Goal: Task Accomplishment & Management: Complete application form

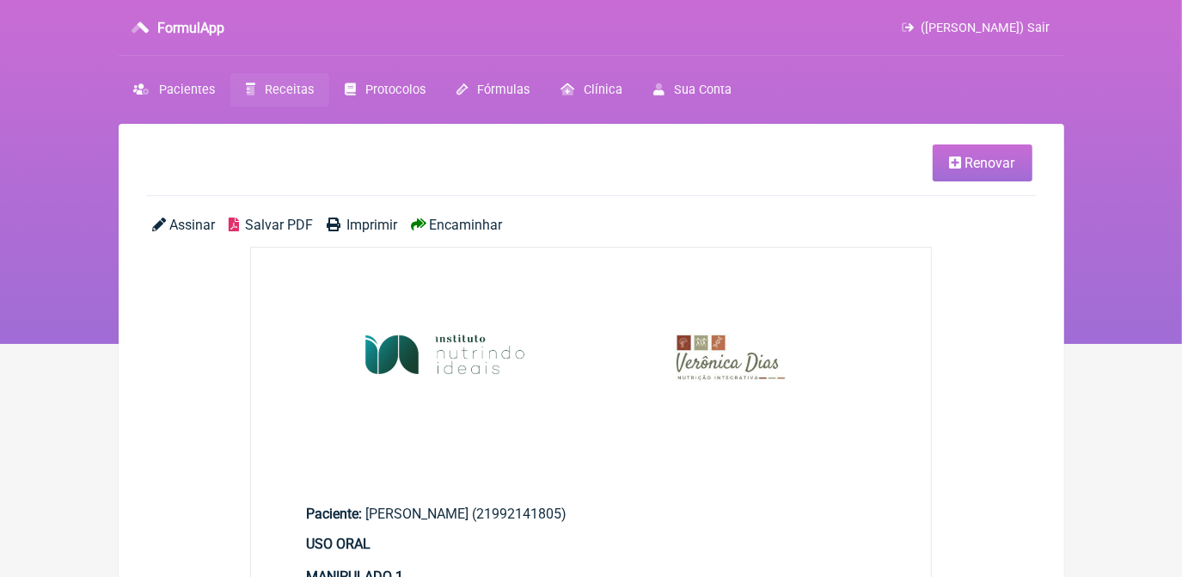
click at [967, 156] on span "Renovar" at bounding box center [990, 163] width 50 height 16
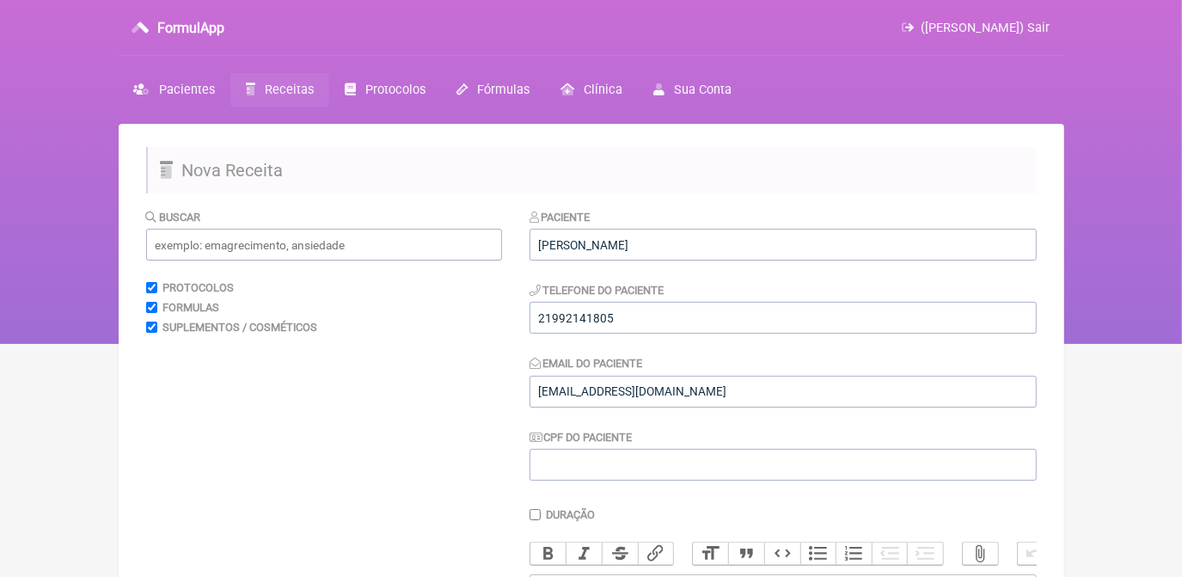
scroll to position [77, 0]
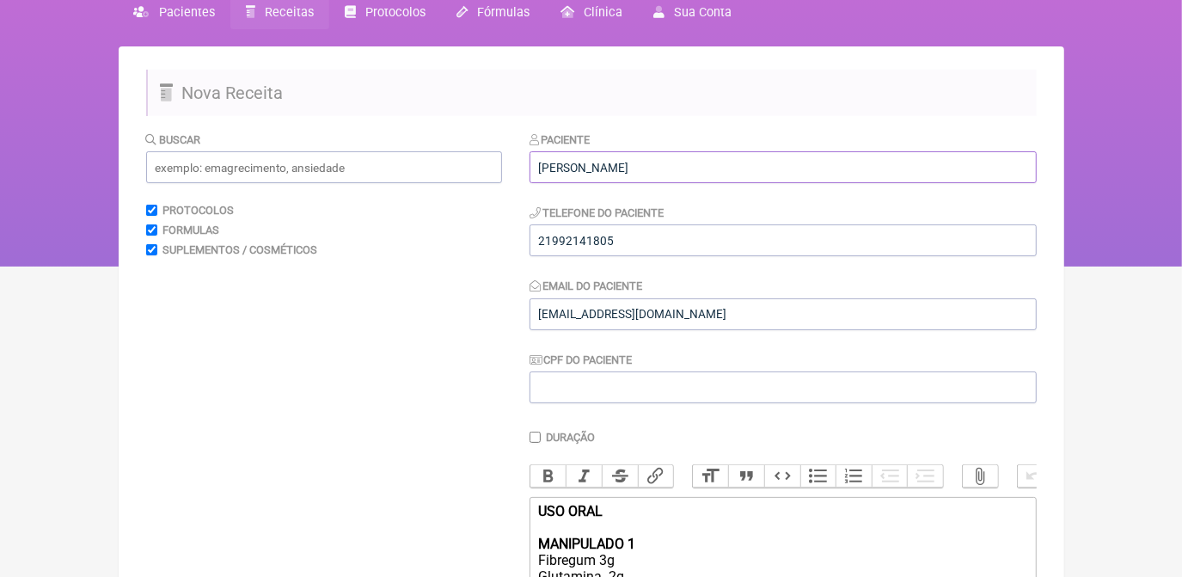
drag, startPoint x: 535, startPoint y: 166, endPoint x: 697, endPoint y: 163, distance: 161.6
click at [697, 163] on input "Maya Ignacio bardavid" at bounding box center [782, 167] width 507 height 32
click at [612, 168] on input "Maya Ignacio bardavid" at bounding box center [782, 167] width 507 height 32
click at [615, 167] on input "Maya Ignacio bardavid" at bounding box center [782, 167] width 507 height 32
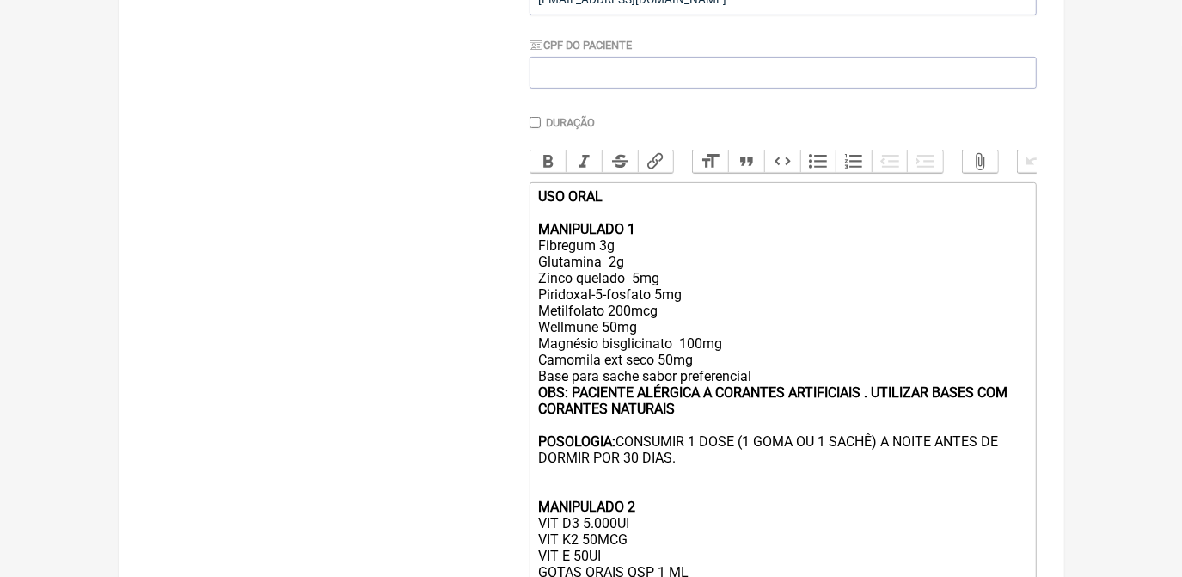
scroll to position [468, 0]
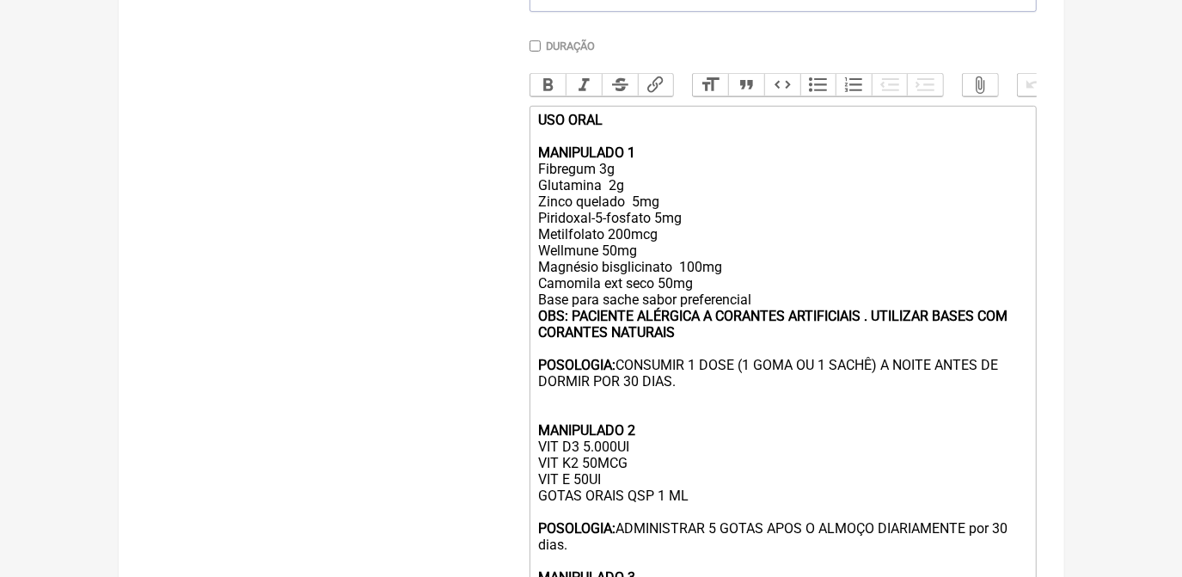
type input "[PERSON_NAME]"
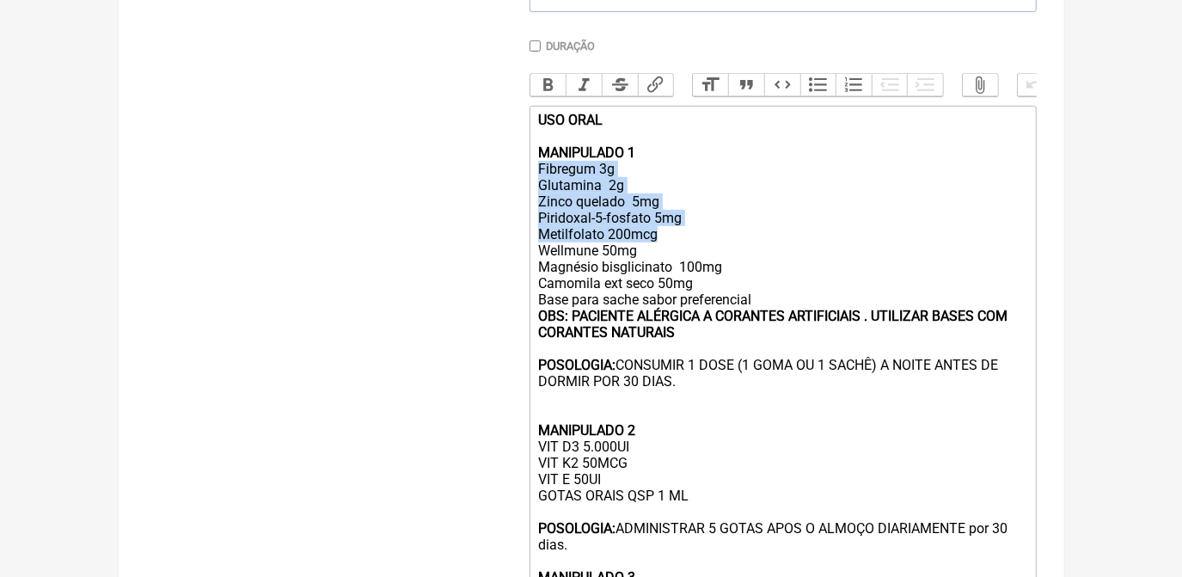
drag, startPoint x: 537, startPoint y: 180, endPoint x: 659, endPoint y: 254, distance: 142.7
click at [659, 254] on trix-editor "USO ORAL MANIPULADO 1 Fibregum 3g Glutamina 2g Zinco quelado 5mg Piridoxal-5-fo…" at bounding box center [782, 471] width 507 height 731
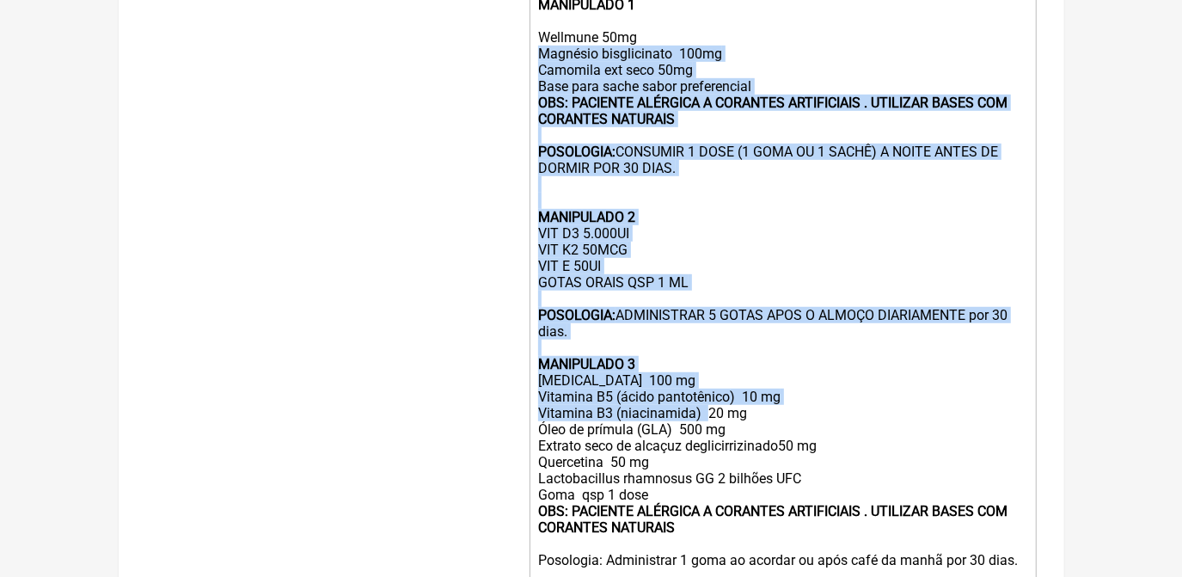
scroll to position [625, 0]
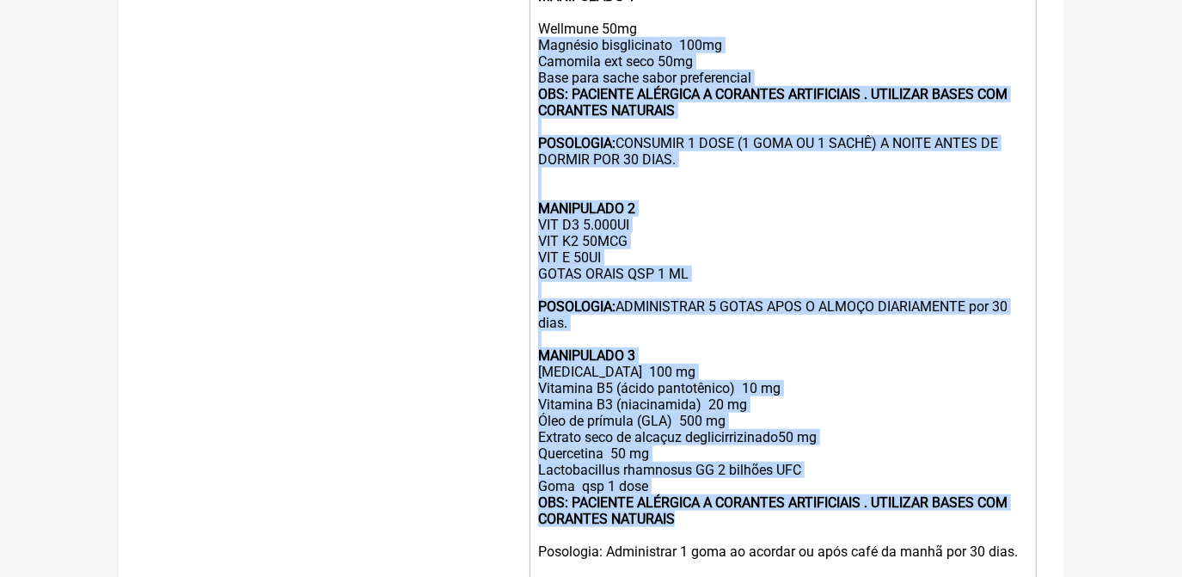
drag, startPoint x: 540, startPoint y: 218, endPoint x: 743, endPoint y: 544, distance: 383.7
click at [743, 544] on trix-editor "USO ORAL MANIPULADO 1 Wellmune 50mg Magnésio bisglicinato 100mg Camomila ext se…" at bounding box center [782, 282] width 507 height 666
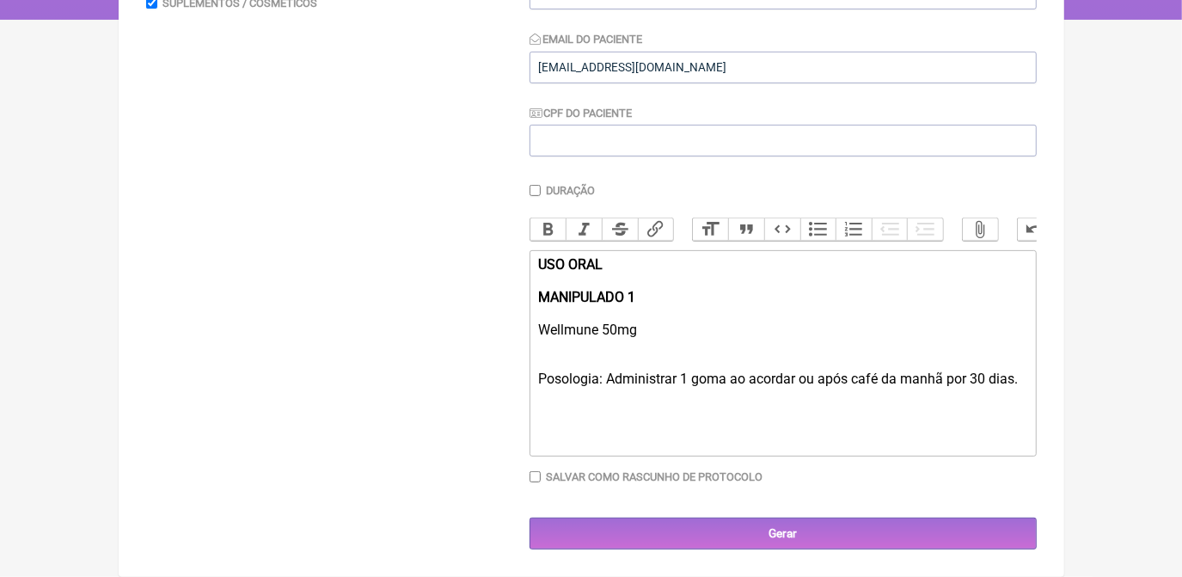
scroll to position [259, 0]
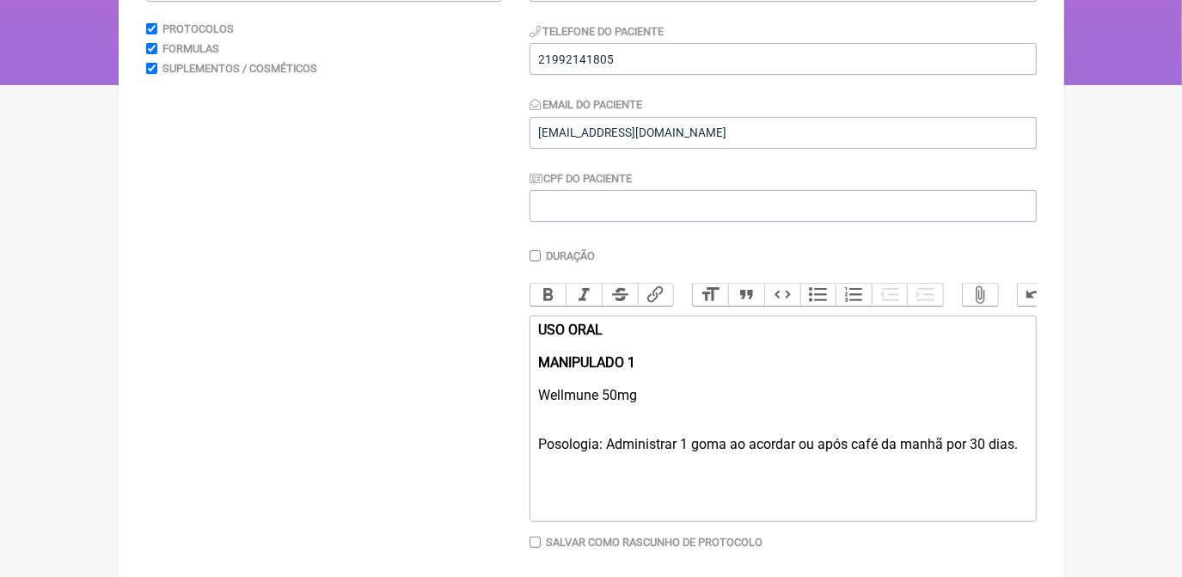
click at [658, 482] on div "Posologia: Administrar 1 goma ao acordar ou após café da manhã por 30 dias." at bounding box center [782, 460] width 488 height 82
type trix-editor "<div><strong>USO ORAL <br><br>MANIPULADO 1 </strong><br><br>Wellmune 50mg &nbsp…"
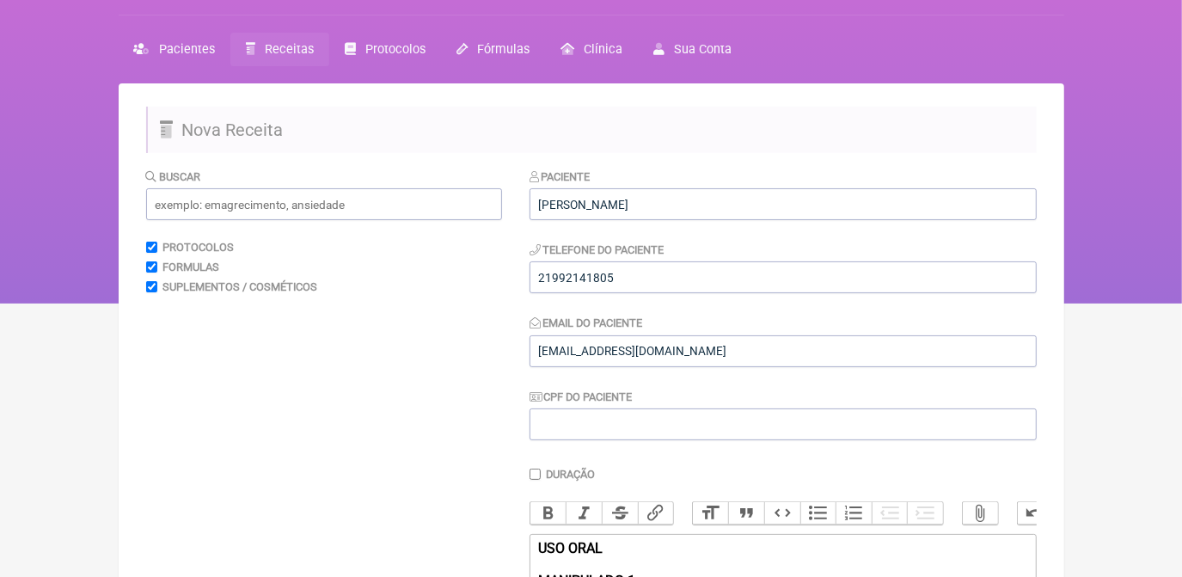
scroll to position [24, 0]
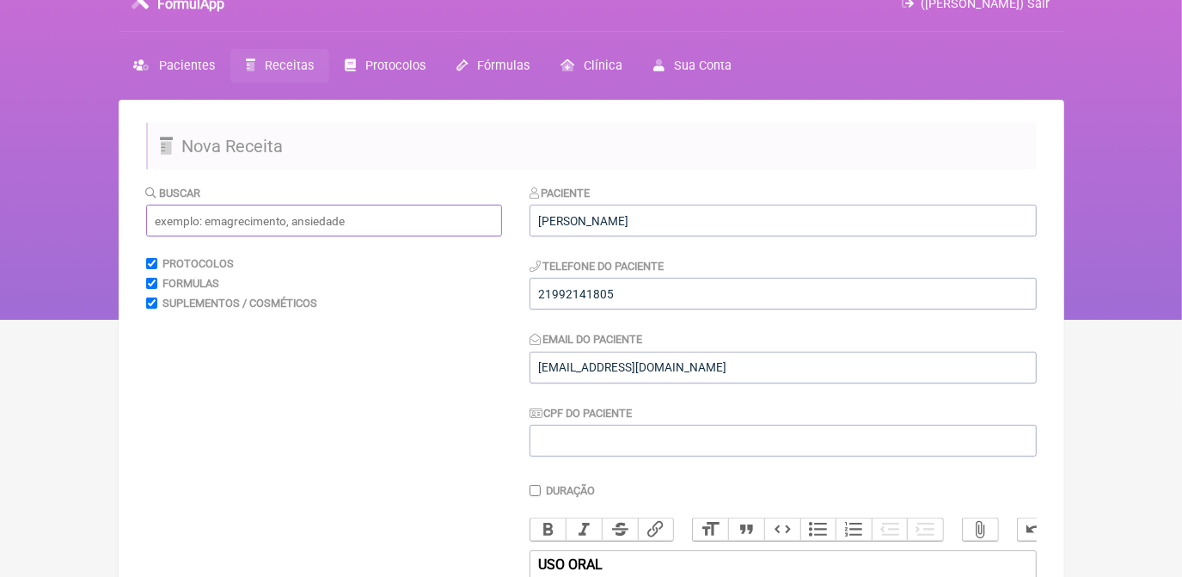
click at [284, 224] on input "text" at bounding box center [324, 221] width 356 height 32
type input "i"
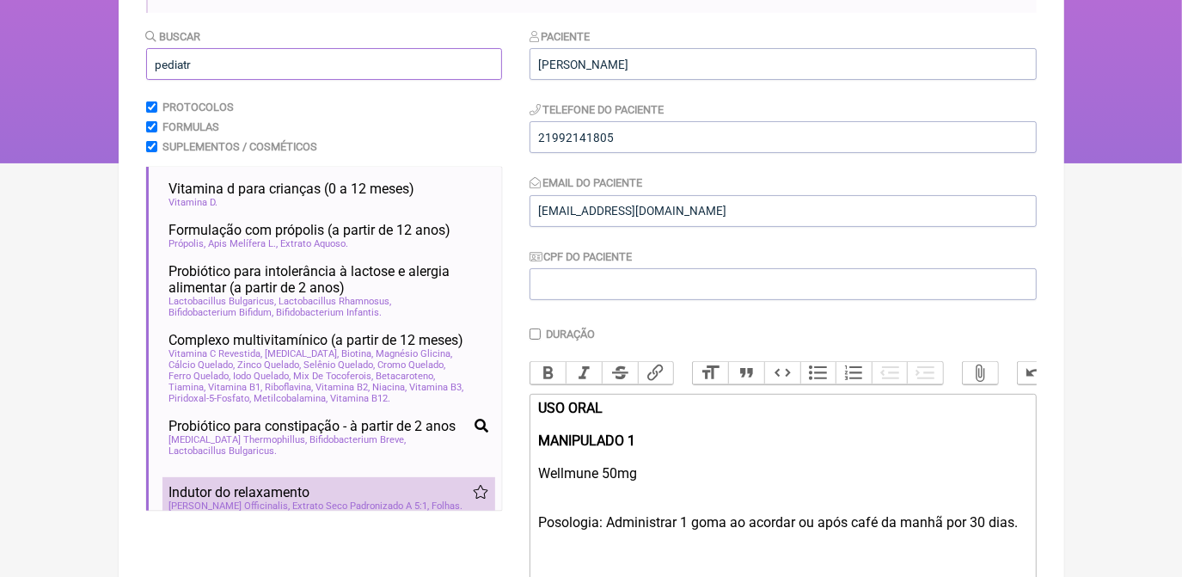
scroll to position [156, 0]
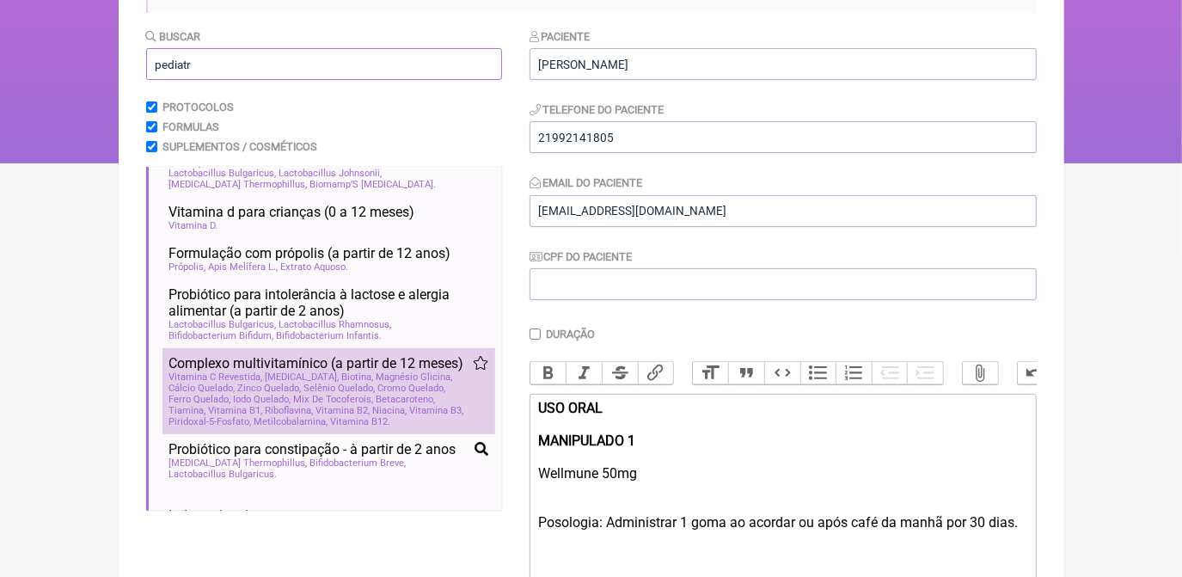
type input "pediatr"
click at [300, 394] on span "Zinco Quelado" at bounding box center [270, 387] width 64 height 11
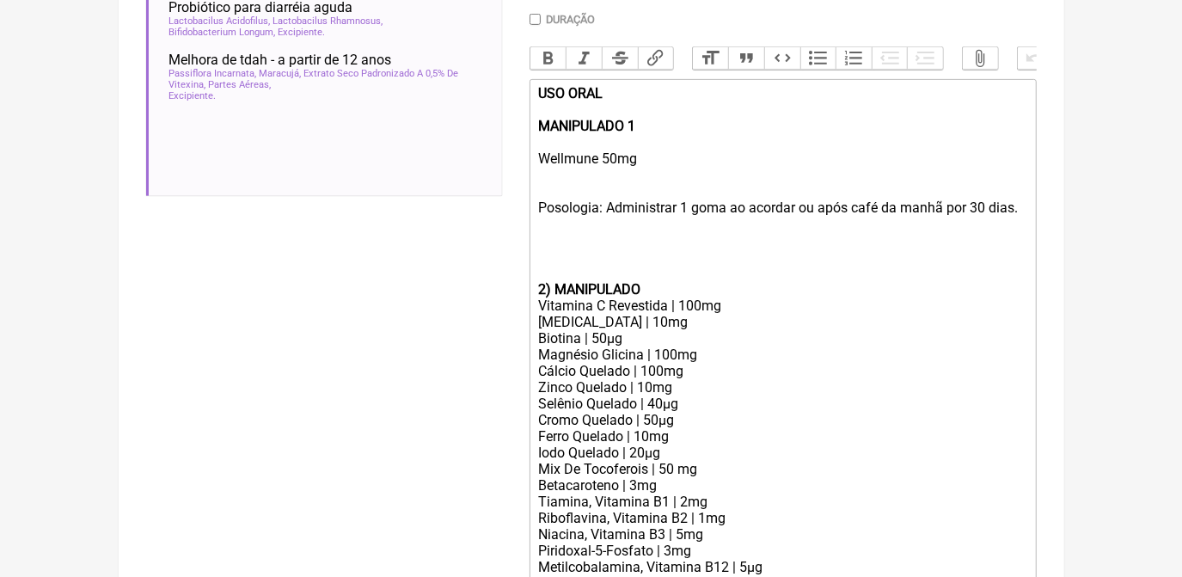
scroll to position [571, 0]
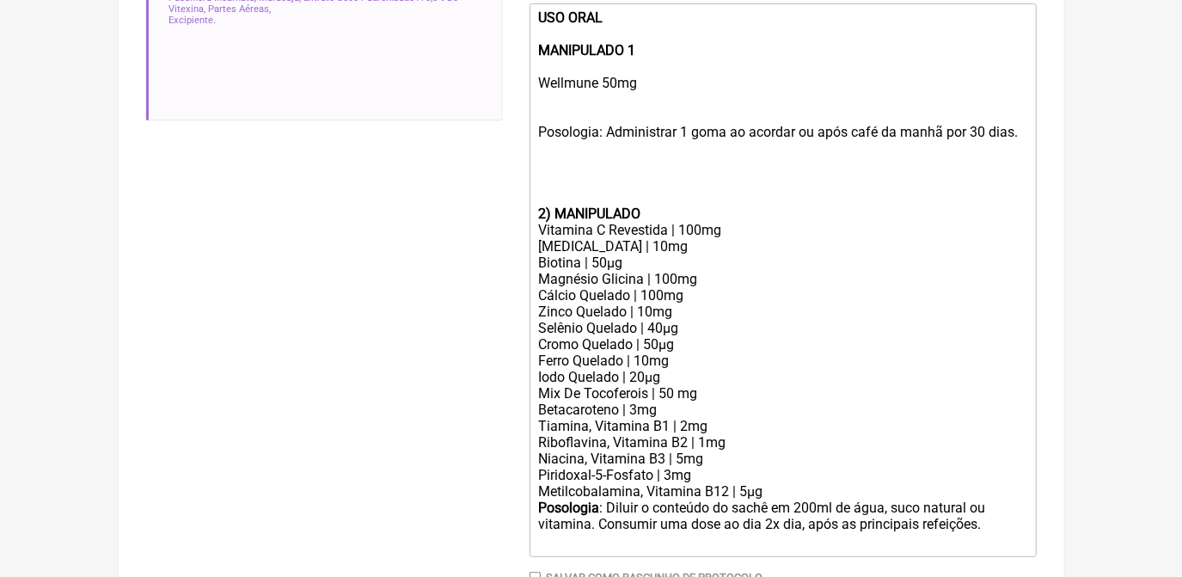
click at [544, 183] on div "Posologia: Administrar 1 goma ao acordar ou após café da manhã por 30 dias." at bounding box center [782, 156] width 488 height 98
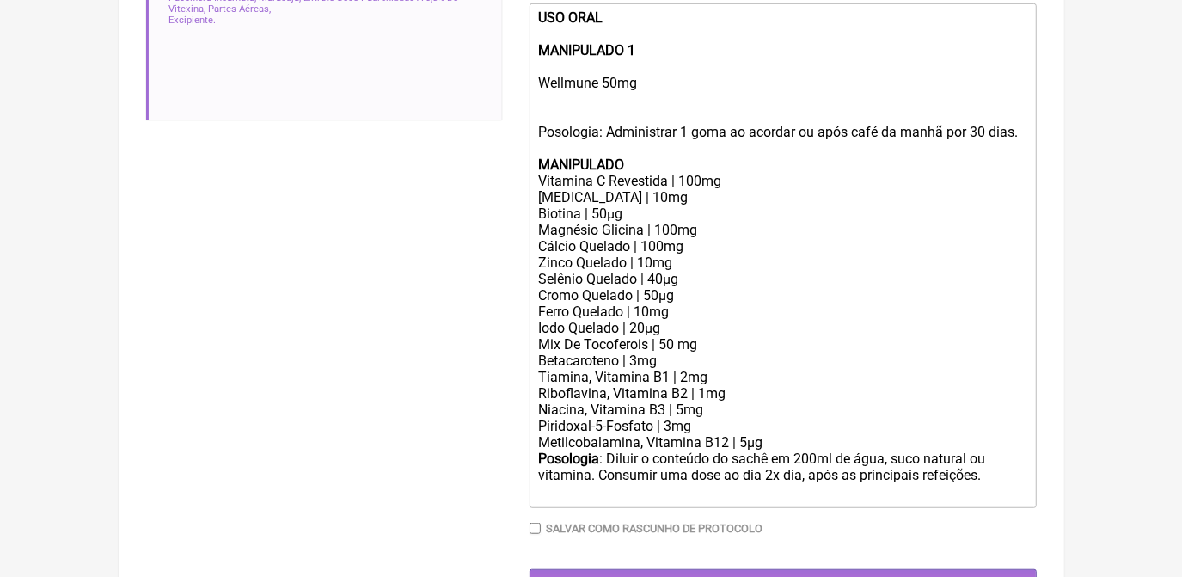
click at [663, 173] on div "Posologia: Administrar 1 goma ao acordar ou após café da manhã por 30 dias. MAN…" at bounding box center [782, 139] width 488 height 65
drag, startPoint x: 538, startPoint y: 297, endPoint x: 694, endPoint y: 330, distance: 159.8
click at [694, 330] on trix-editor "USO ORAL MANIPULADO 1 Wellmune 50mg Posologia: Administrar 1 goma ao acordar ou…" at bounding box center [782, 255] width 507 height 505
click at [683, 303] on div "Cromo Quelado | 50µg" at bounding box center [782, 295] width 488 height 16
drag, startPoint x: 679, startPoint y: 319, endPoint x: 536, endPoint y: 300, distance: 143.9
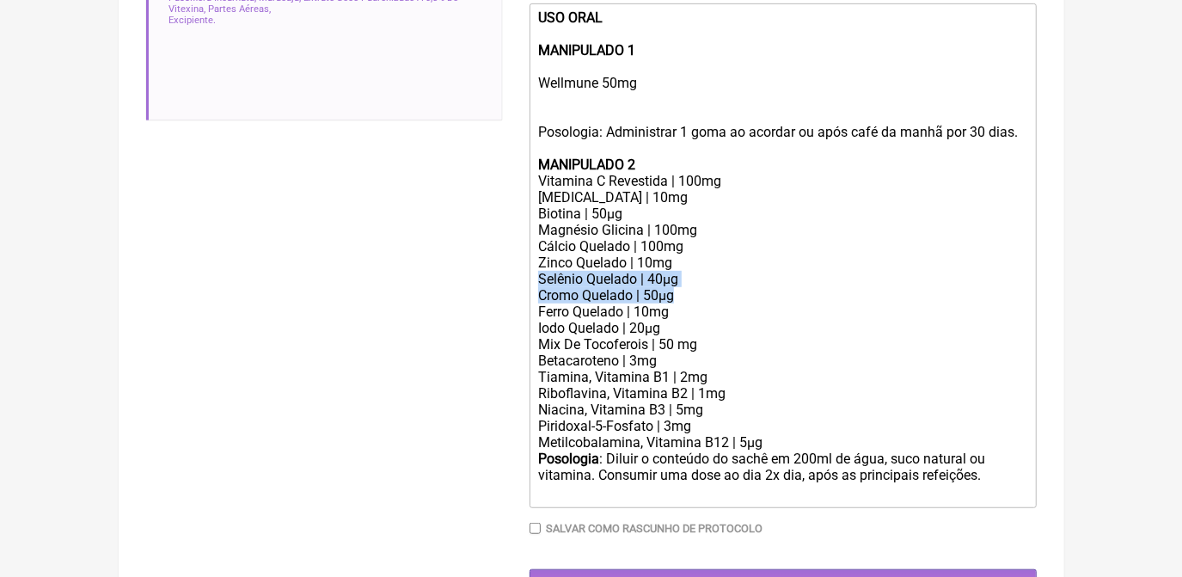
click at [536, 300] on trix-editor "USO ORAL MANIPULADO 1 Wellmune 50mg Posologia: Administrar 1 goma ao acordar ou…" at bounding box center [782, 255] width 507 height 505
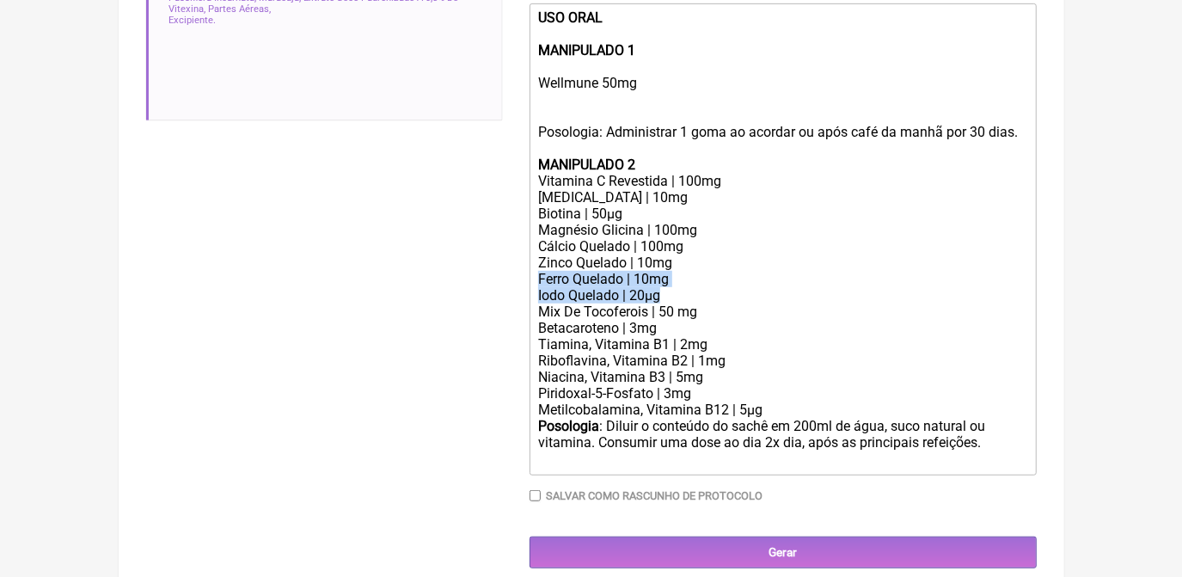
drag, startPoint x: 664, startPoint y: 317, endPoint x: 435, endPoint y: 302, distance: 230.0
click at [435, 302] on form "Buscar pediatr Protocolos Formulas Suplementos / Cosméticos Estimulador do sist…" at bounding box center [591, 102] width 890 height 931
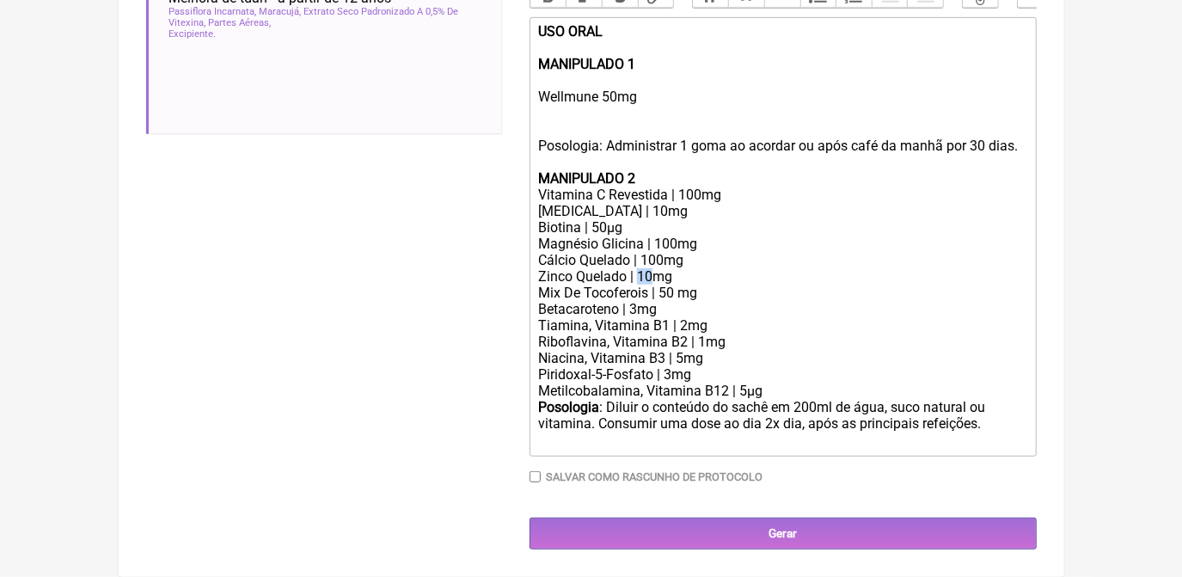
drag, startPoint x: 637, startPoint y: 279, endPoint x: 653, endPoint y: 284, distance: 16.9
click at [653, 284] on div "Zinco Quelado | 10mg" at bounding box center [782, 276] width 488 height 16
drag, startPoint x: 538, startPoint y: 269, endPoint x: 681, endPoint y: 266, distance: 142.7
click at [681, 266] on trix-editor "USO ORAL MANIPULADO 1 Wellmune 50mg Posologia: Administrar 1 goma ao acordar ou…" at bounding box center [782, 236] width 507 height 439
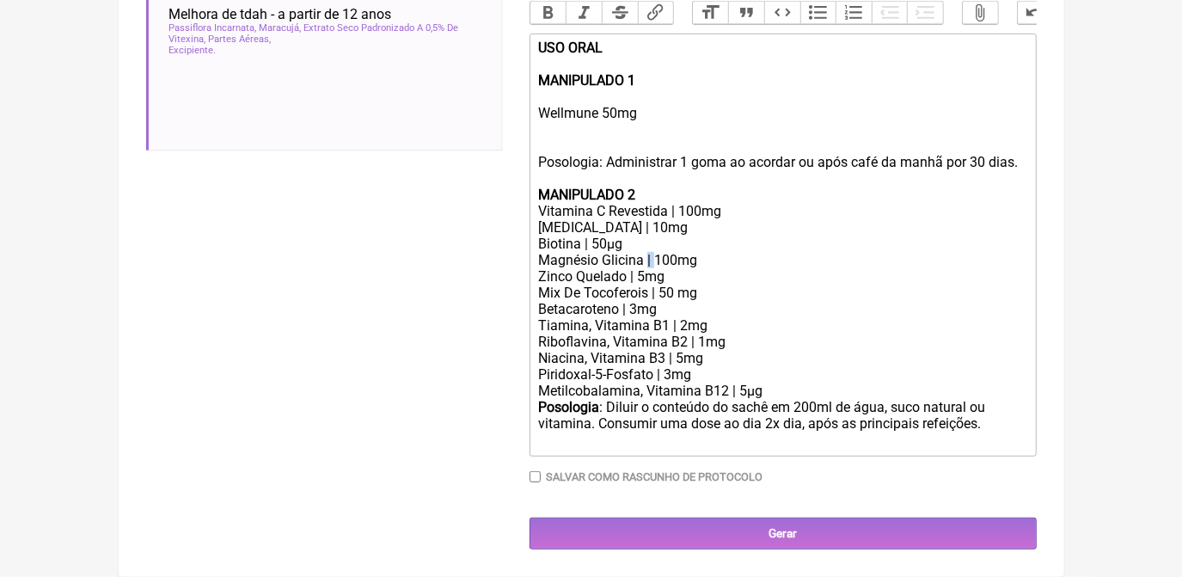
click at [652, 255] on div "Magnésio Glicina | 100mg" at bounding box center [782, 260] width 488 height 16
click at [633, 277] on div "Zinco Quelado | 5mg" at bounding box center [782, 276] width 488 height 16
click at [653, 287] on div "Mix De Tocoferois | 50 mg" at bounding box center [782, 292] width 488 height 16
drag, startPoint x: 535, startPoint y: 303, endPoint x: 718, endPoint y: 322, distance: 184.1
click at [718, 322] on trix-editor "USO ORAL MANIPULADO 1 Wellmune 50mg Posologia: Administrar 1 goma ao acordar ou…" at bounding box center [782, 245] width 507 height 423
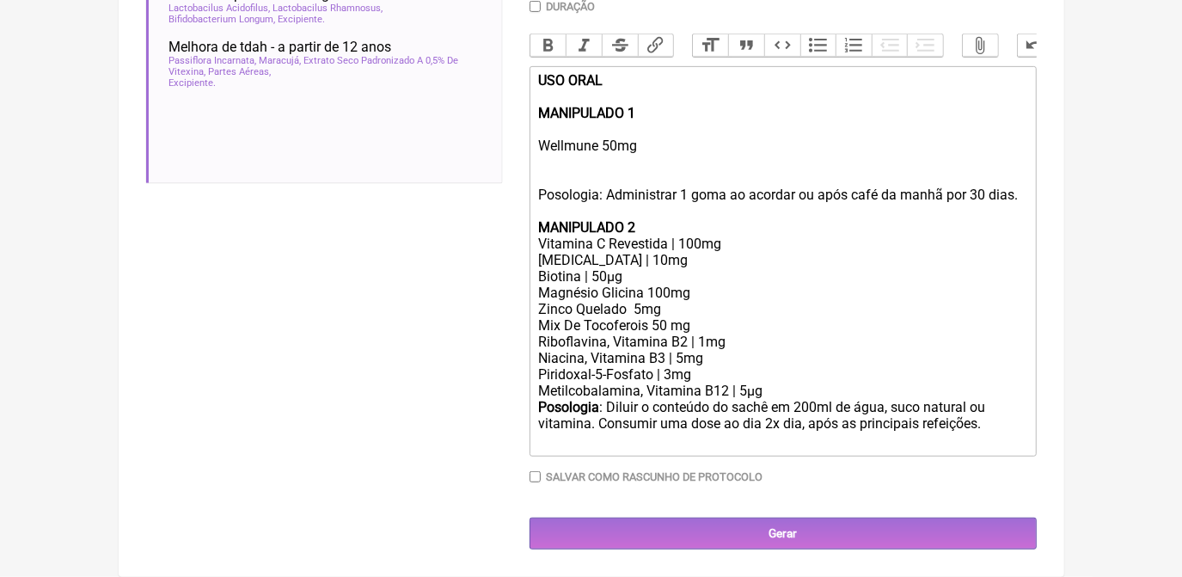
scroll to position [532, 0]
click at [694, 344] on div "Riboflavina, Vitamina B2 | 1mg" at bounding box center [782, 341] width 488 height 16
click at [670, 358] on div "Niacina, Vitamina B3 | 5mg" at bounding box center [782, 358] width 488 height 16
click at [662, 376] on div "Piridoxal-5-Fosfato | 3mg" at bounding box center [782, 374] width 488 height 16
click at [736, 394] on div "Metilcobalamina, Vitamina B12 | 5µg" at bounding box center [782, 390] width 488 height 16
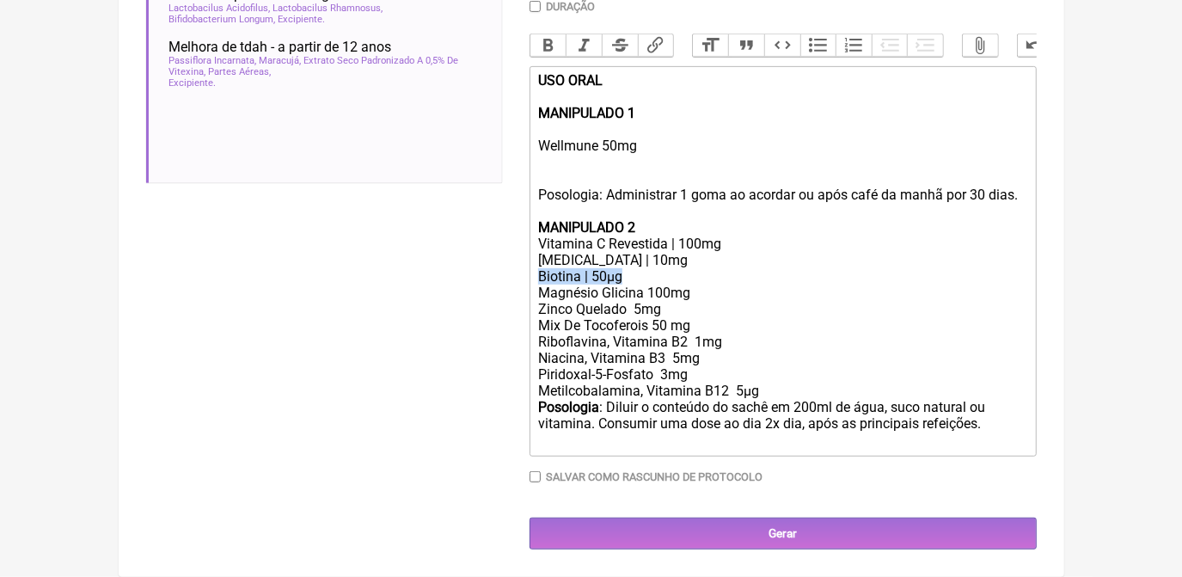
drag, startPoint x: 538, startPoint y: 268, endPoint x: 623, endPoint y: 275, distance: 85.4
click at [623, 275] on div "Biotina | 50µg" at bounding box center [782, 276] width 488 height 16
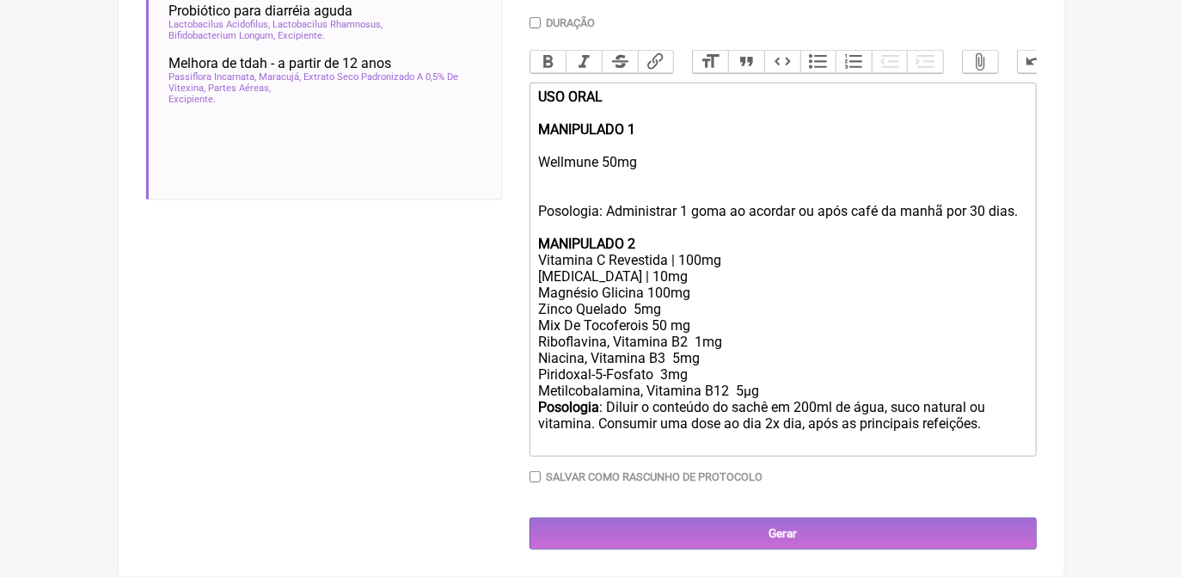
scroll to position [516, 0]
drag, startPoint x: 540, startPoint y: 255, endPoint x: 737, endPoint y: 258, distance: 196.8
click at [737, 258] on div "Vitamina C Revestida | 100mg" at bounding box center [782, 260] width 488 height 16
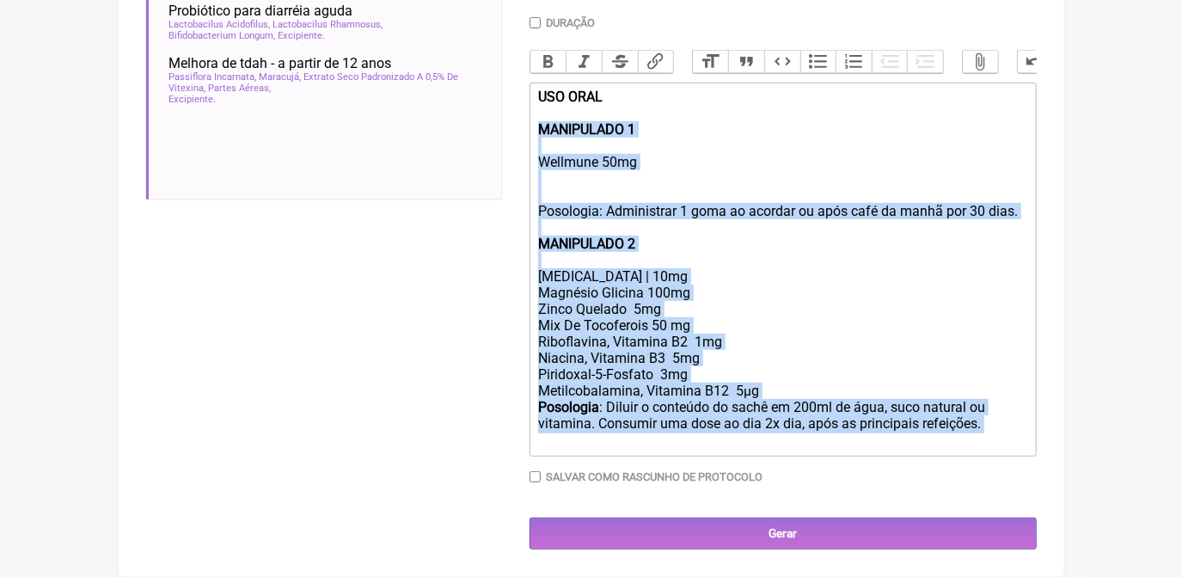
drag, startPoint x: 537, startPoint y: 115, endPoint x: 984, endPoint y: 416, distance: 538.7
click at [984, 416] on trix-editor "USO ORAL MANIPULADO 1 Wellmune 50mg Posologia: Administrar 1 goma ao acordar ou…" at bounding box center [782, 270] width 507 height 374
type trix-editor "<div><strong>USO ORAL <br><br></strong>ㅤ<br><br></div>"
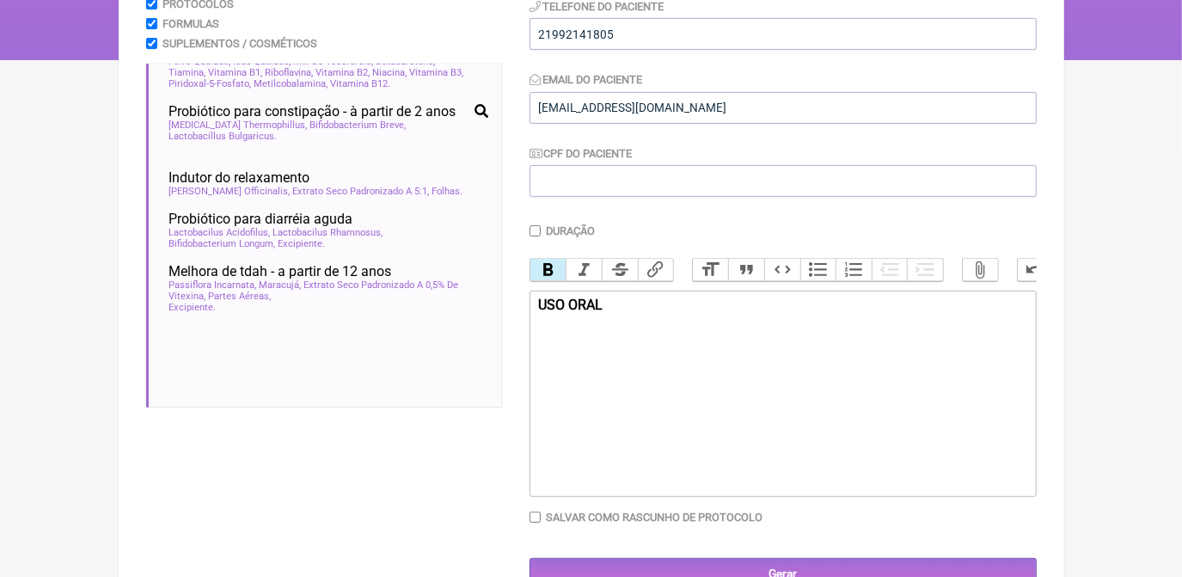
scroll to position [259, 0]
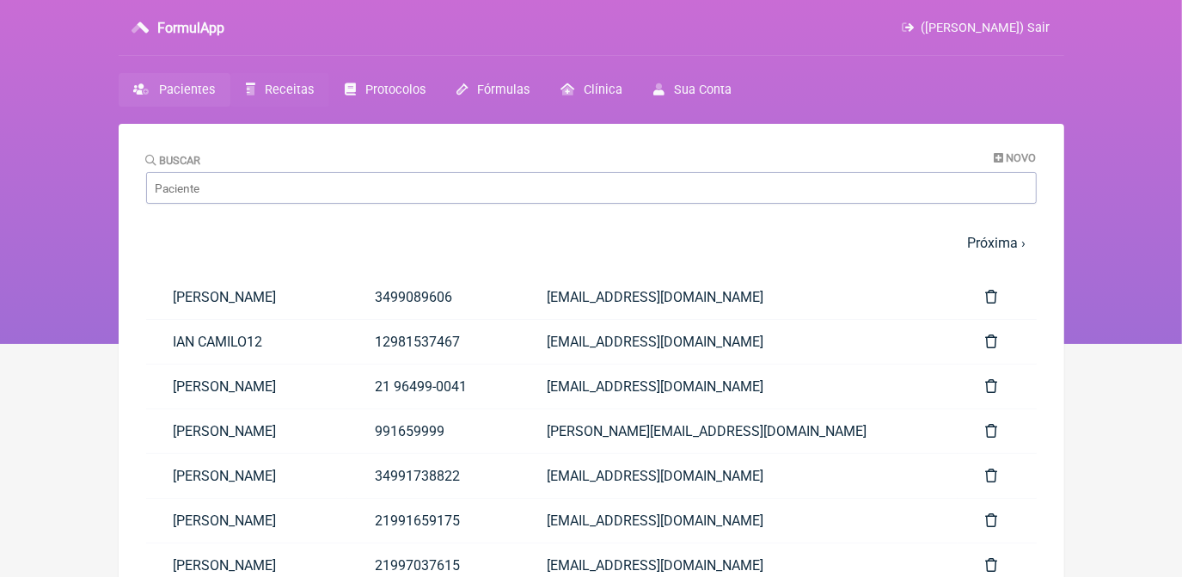
click at [279, 88] on span "Receitas" at bounding box center [289, 90] width 49 height 15
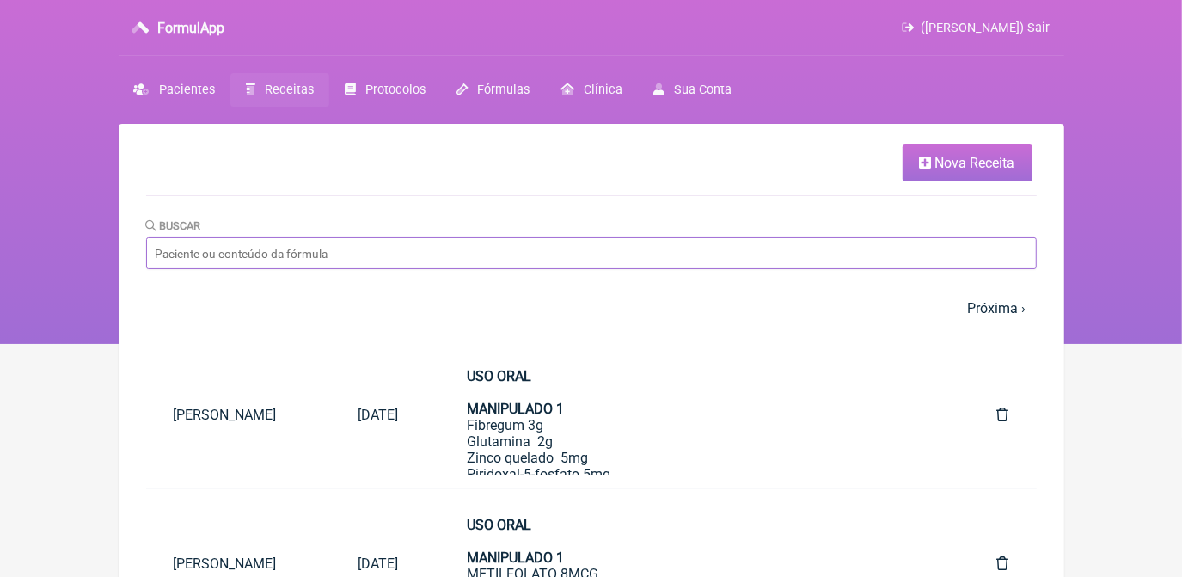
click at [451, 252] on input "Buscar" at bounding box center [591, 253] width 890 height 32
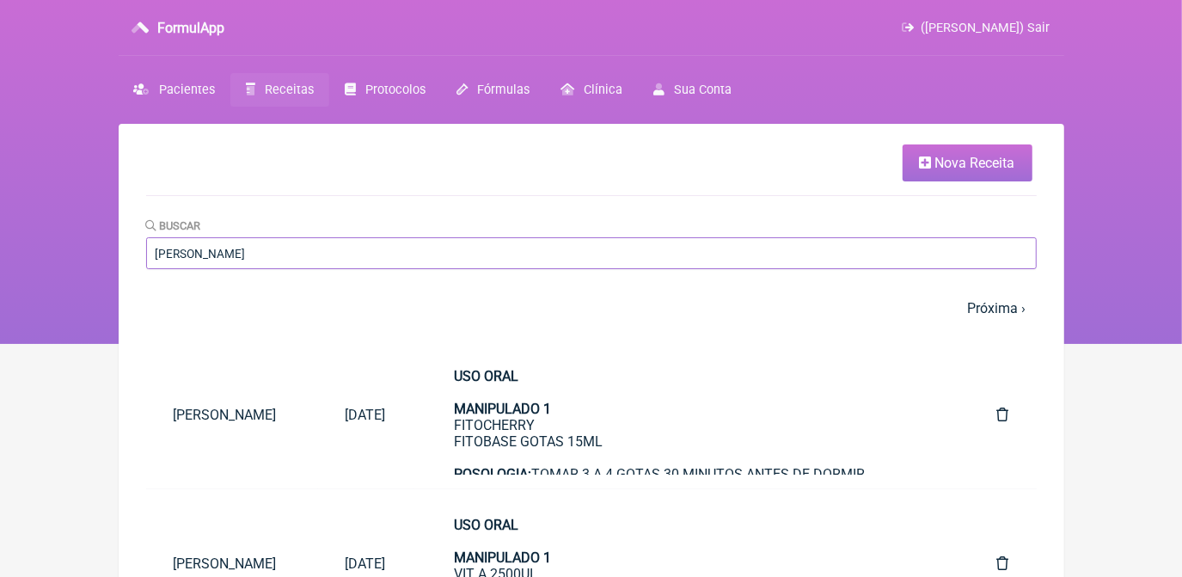
type input "[PERSON_NAME]"
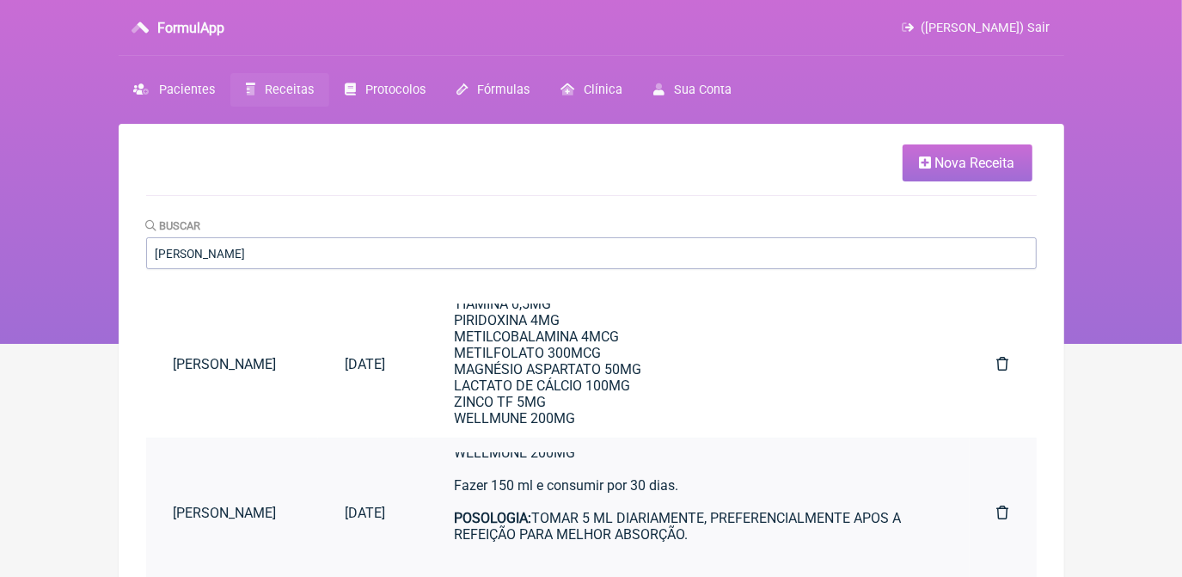
scroll to position [166, 0]
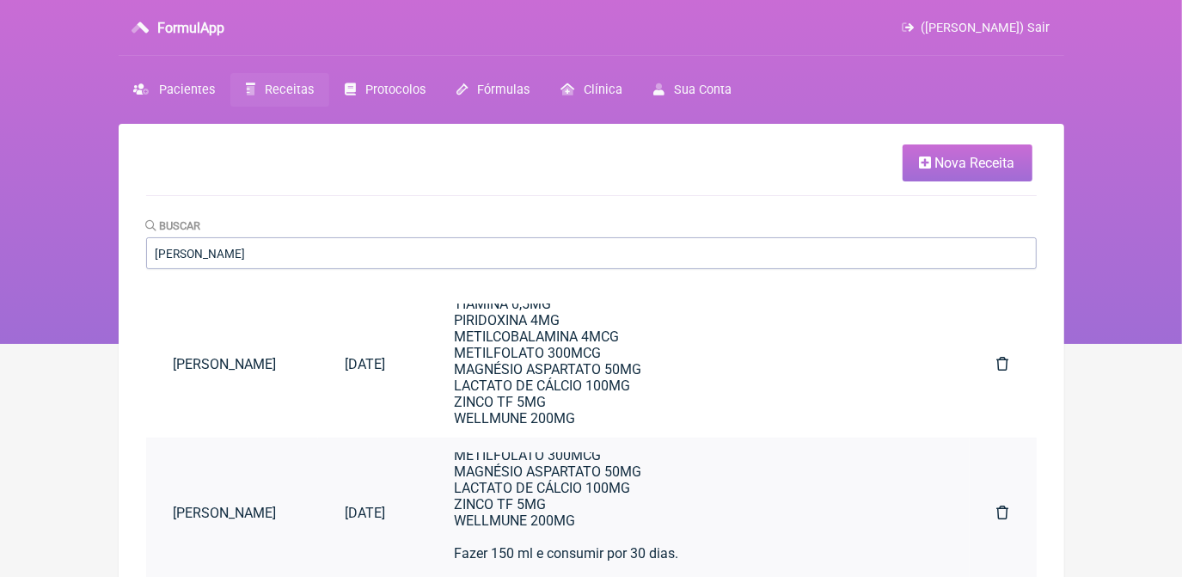
click at [507, 505] on div "USO ORAL MANIPULADO 1 VIT A 2500UI VIT E 5MG VIT D 600UI TIAMINA 0,5MG PIRIDOXI…" at bounding box center [692, 463] width 474 height 327
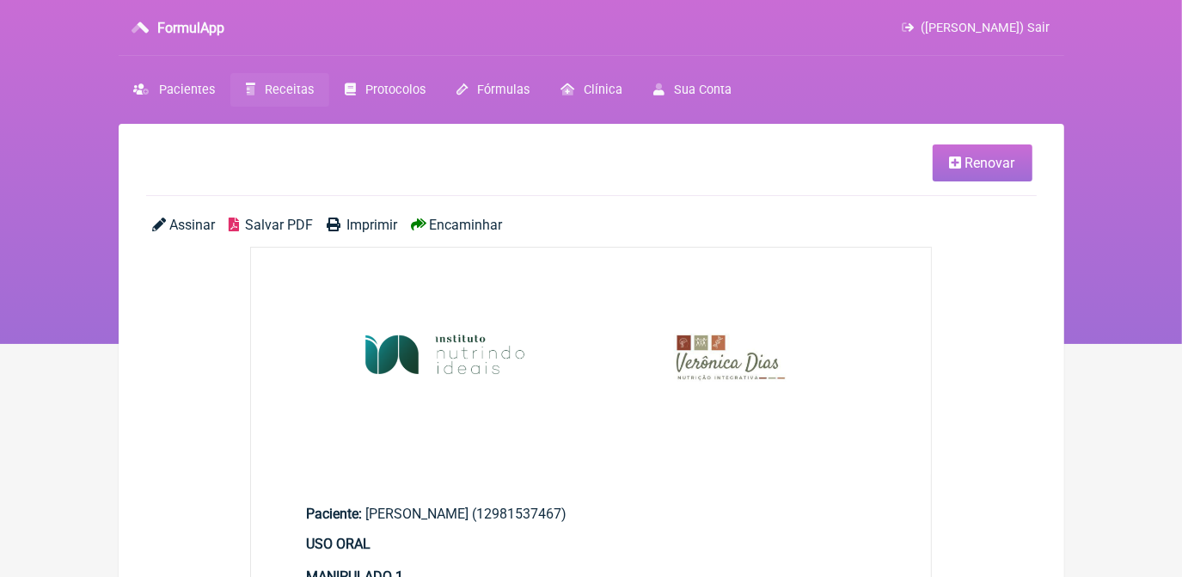
click at [1006, 162] on span "Renovar" at bounding box center [990, 163] width 50 height 16
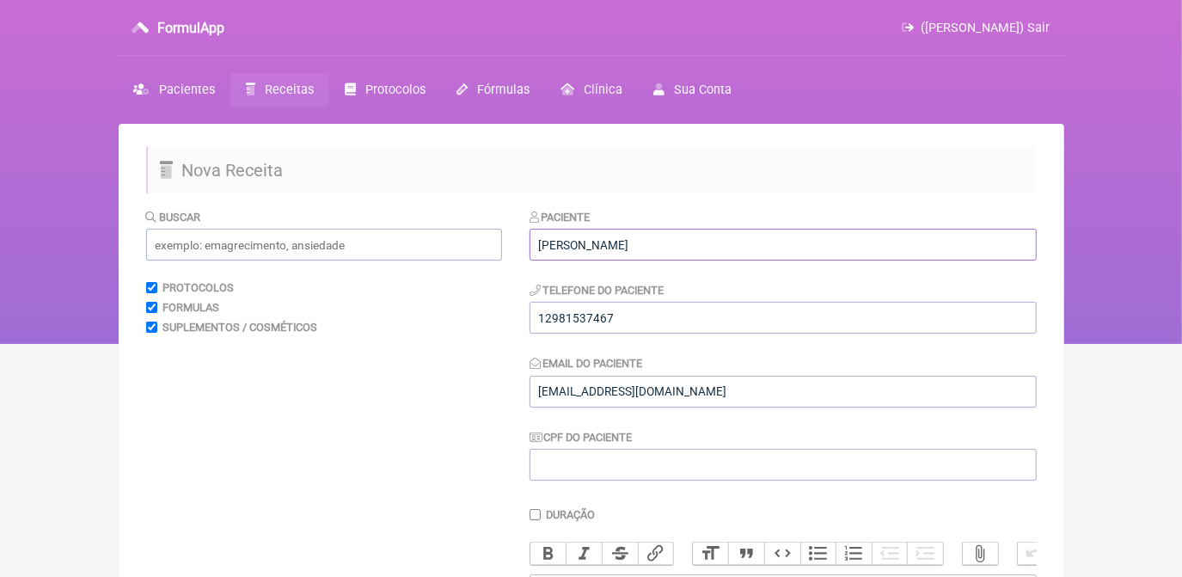
drag, startPoint x: 605, startPoint y: 243, endPoint x: 442, endPoint y: 242, distance: 163.3
type input "s"
type input "[PERSON_NAME]"
drag, startPoint x: 641, startPoint y: 320, endPoint x: 508, endPoint y: 328, distance: 133.5
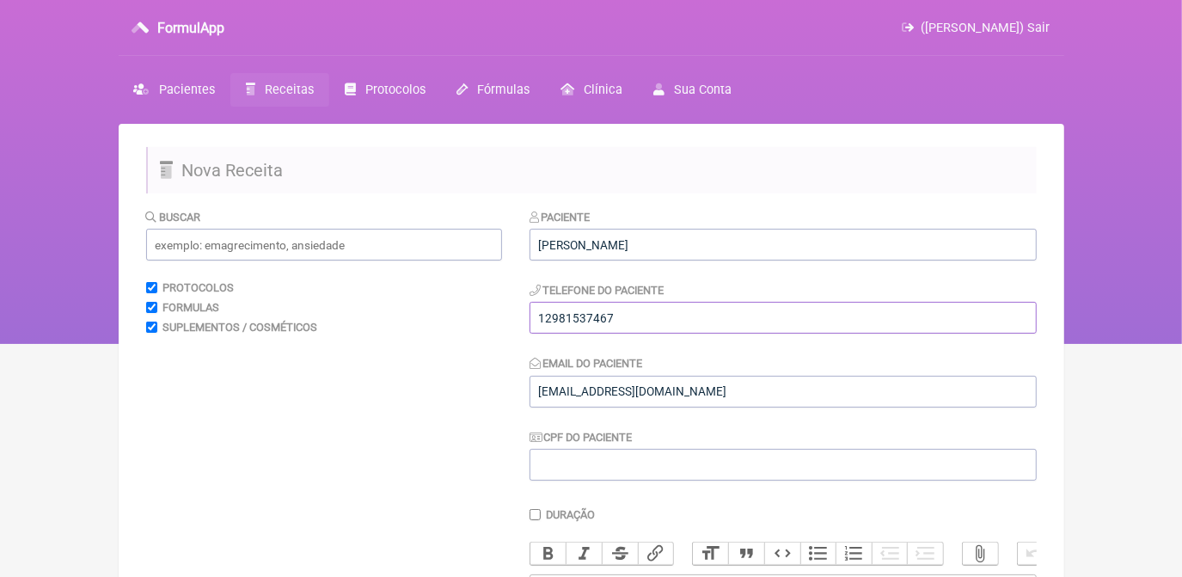
paste input "21992141805"
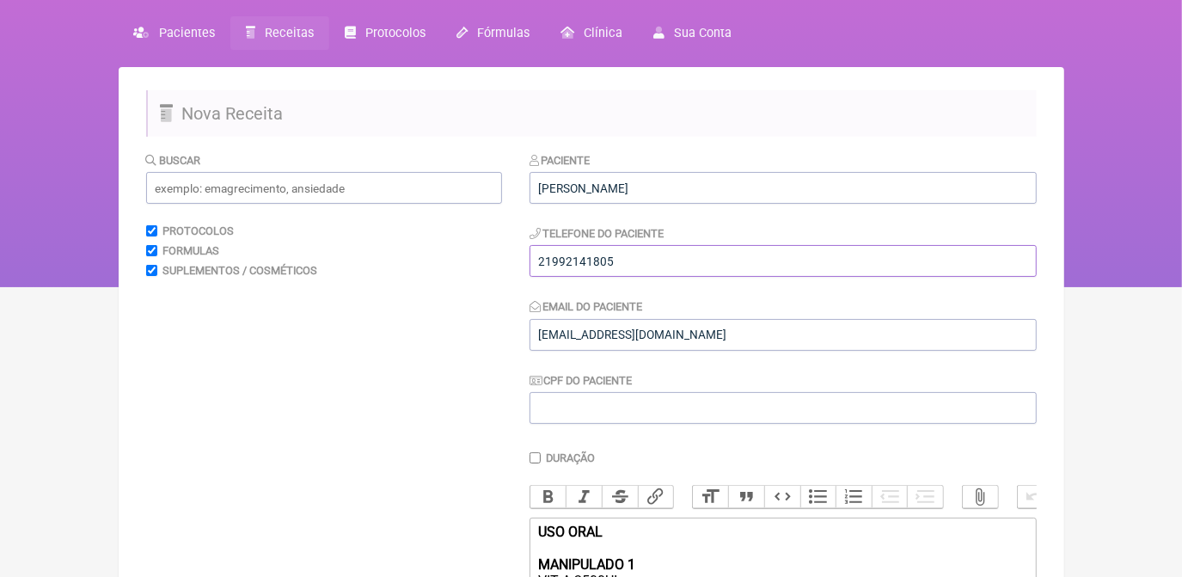
scroll to position [77, 0]
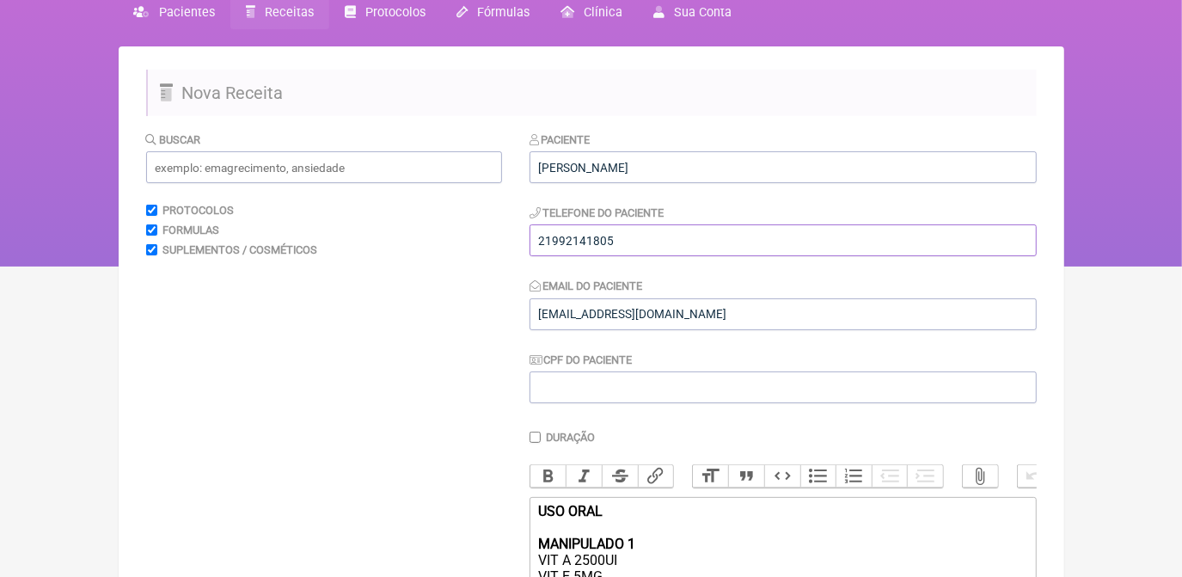
type input "21992141805"
drag, startPoint x: 582, startPoint y: 324, endPoint x: 509, endPoint y: 330, distance: 73.3
click at [509, 330] on form "Buscar Protocolos Formulas Suplementos / Cosméticos Paciente [PERSON_NAME] Tele…" at bounding box center [591, 530] width 890 height 798
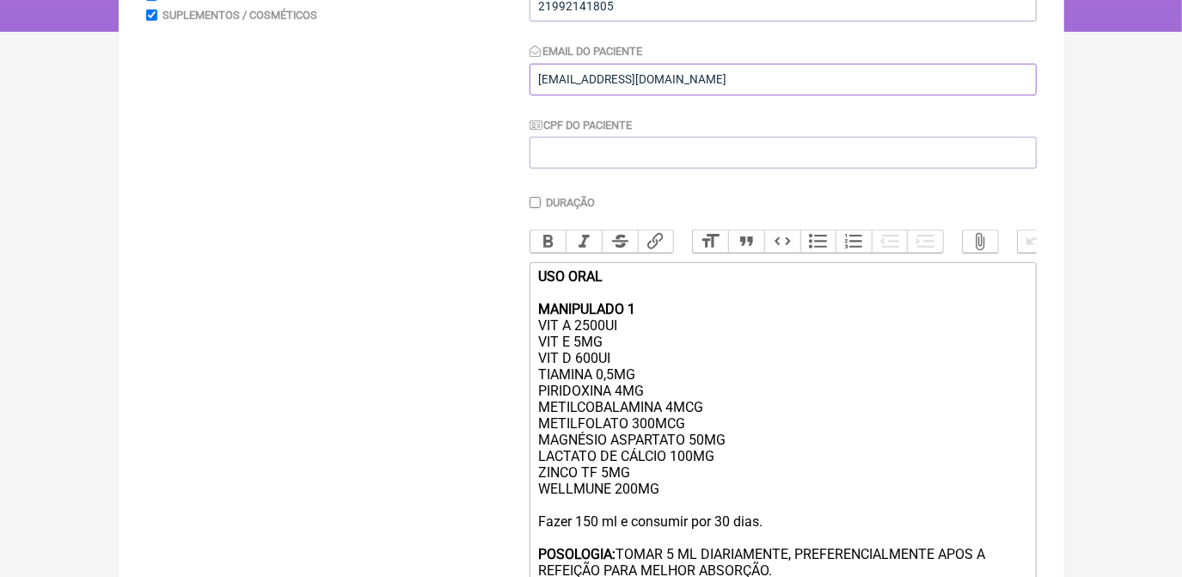
scroll to position [390, 0]
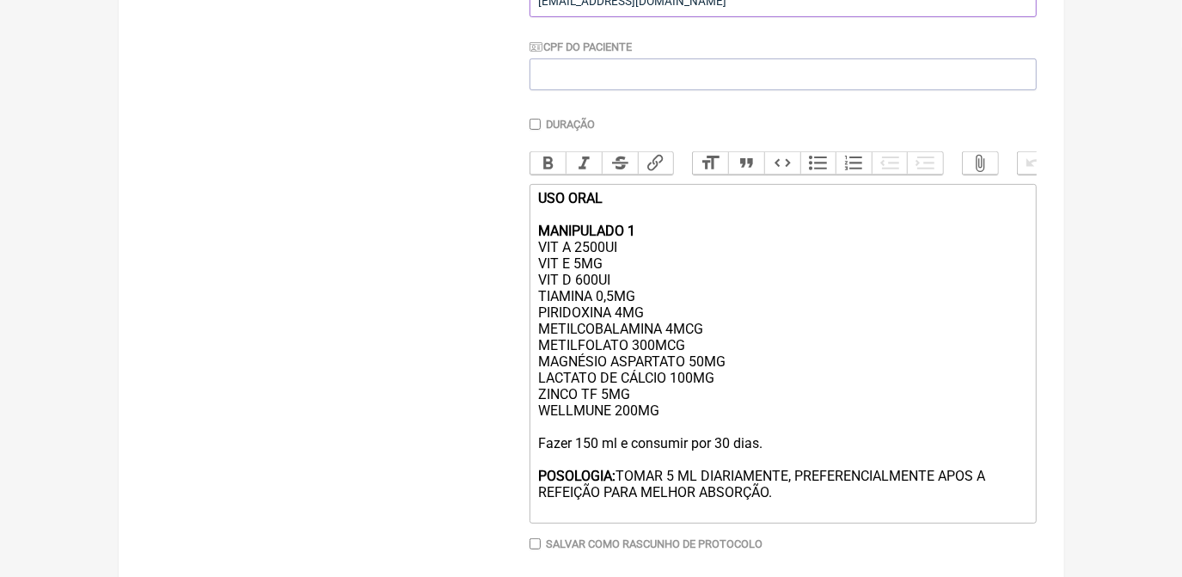
type input "[EMAIL_ADDRESS][DOMAIN_NAME]"
click at [596, 264] on div "USO ORAL MANIPULADO 1 VIT A 2500UI VIT E 5MG VIT D 600UI TIAMINA 0,5MG PIRIDOXI…" at bounding box center [782, 353] width 488 height 327
click at [589, 261] on div "USO ORAL MANIPULADO 1 VIT A 2500UI VIT E 5MG VIT D 600UI TIAMINA 0,5MG PIRIDOXI…" at bounding box center [782, 353] width 488 height 327
click at [574, 296] on div "USO ORAL MANIPULADO 1 VIT A 2000UI VIT E 5MG VIT D 600UI TIAMINA 0,5MG PIRIDOXI…" at bounding box center [782, 353] width 488 height 327
click at [641, 319] on div "USO ORAL MANIPULADO 1 VIT A 2000UI VIT E 5MG VIT D 600UI TIAMINA 0,5MG PIRIDOXI…" at bounding box center [782, 353] width 488 height 327
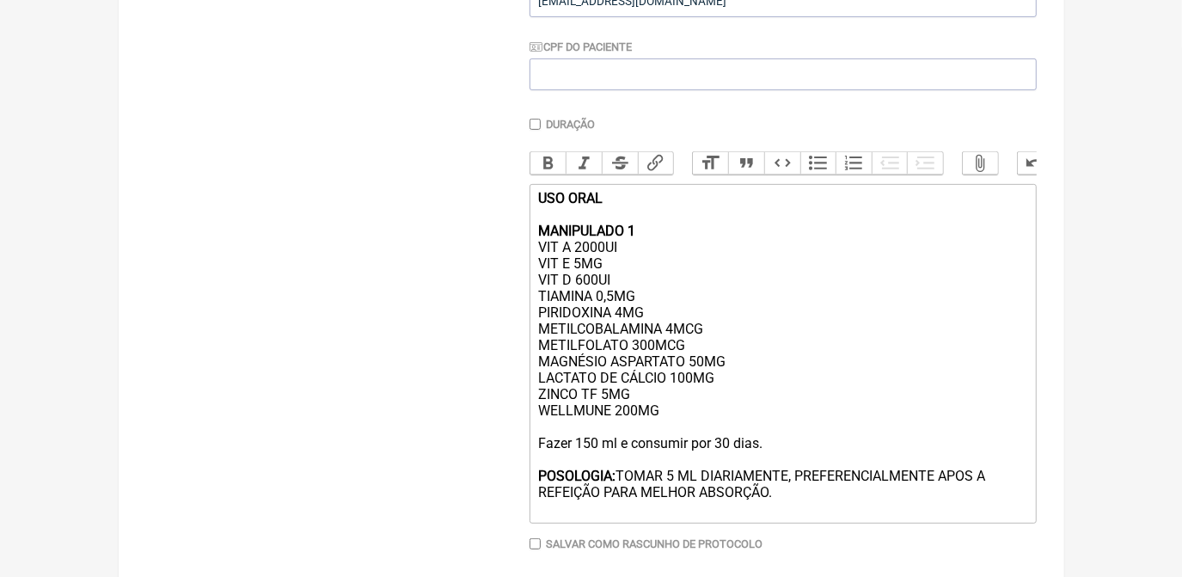
click at [669, 327] on div "USO ORAL MANIPULADO 1 VIT A 2000UI VIT E 5MG VIT D 600UI TIAMINA 0,5MG PIRIDOXI…" at bounding box center [782, 353] width 488 height 327
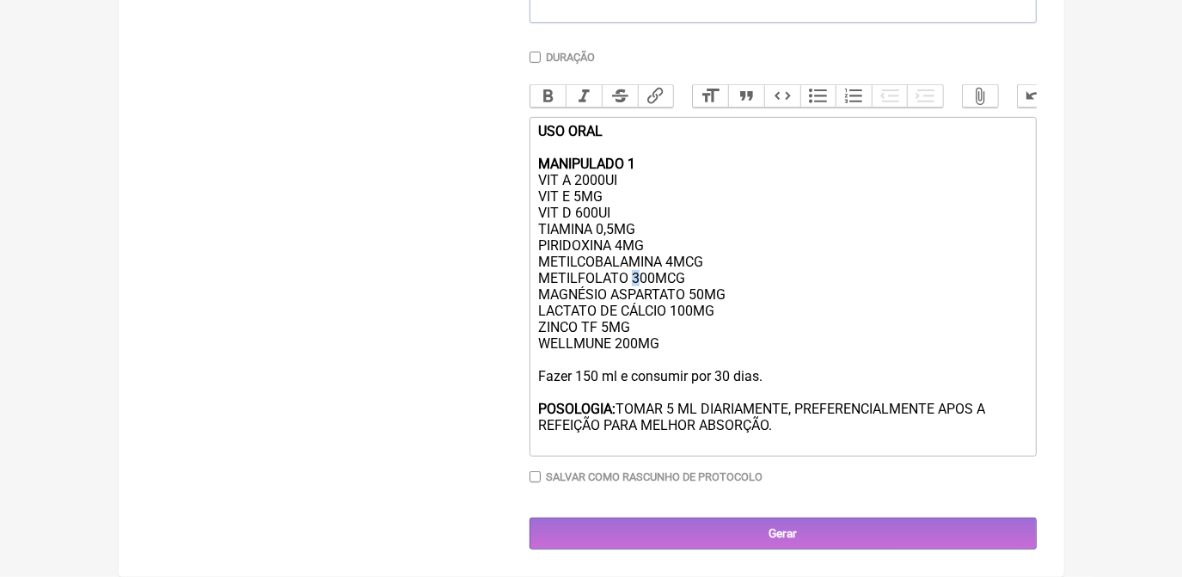
click at [639, 287] on div "USO ORAL MANIPULADO 1 VIT A 2000UI VIT E 5MG VIT D 600UI TIAMINA 0,5MG PIRIDOXI…" at bounding box center [782, 286] width 488 height 327
drag, startPoint x: 619, startPoint y: 383, endPoint x: 765, endPoint y: 378, distance: 146.2
click at [765, 378] on div "USO ORAL MANIPULADO 1 VIT A 2000UI VIT E 5MG VIT D 600UI TIAMINA 0,5MG PIRIDOXI…" at bounding box center [782, 286] width 488 height 327
click at [598, 368] on div "USO ORAL MANIPULADO 1 VIT A 2000UI VIT E 5MG VIT D 600UI TIAMINA 0,5MG PIRIDOXI…" at bounding box center [782, 286] width 488 height 327
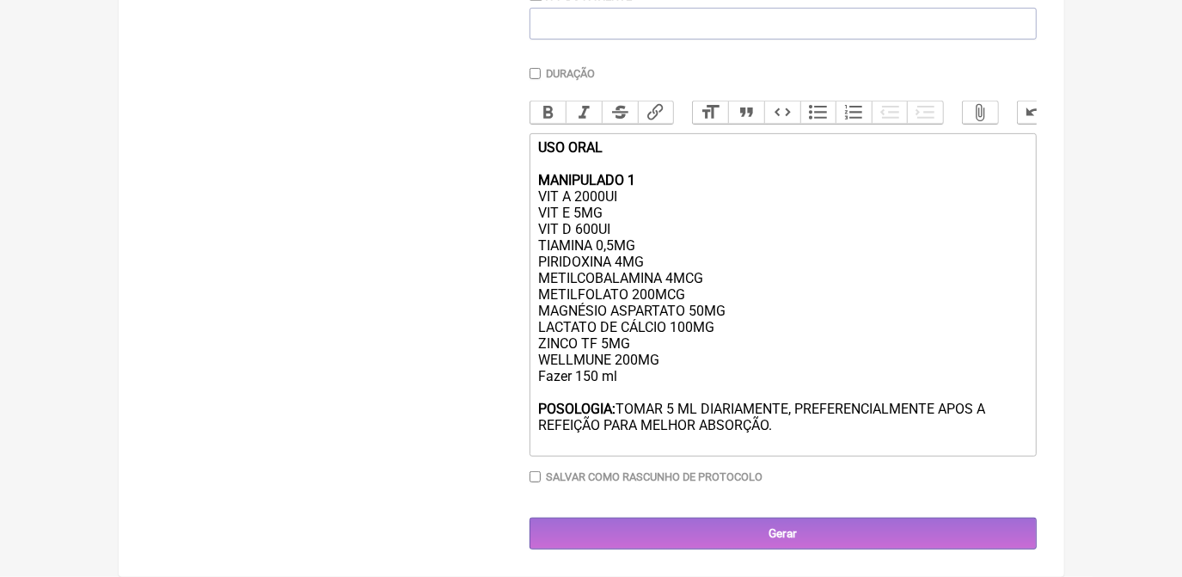
scroll to position [462, 0]
click at [635, 379] on div "USO ORAL MANIPULADO 1 VIT A 2000UI VIT E 5MG VIT D 600UI TIAMINA 0,5MG PIRIDOXI…" at bounding box center [782, 294] width 488 height 310
click at [676, 356] on div "USO ORAL MANIPULADO 1 VIT A 2000UI VIT E 5MG VIT D 600UI TIAMINA 0,5MG PIRIDOXI…" at bounding box center [782, 294] width 488 height 310
click at [585, 397] on div "USO ORAL MANIPULADO 1 VIT A 2000UI VIT E 5MG VIT D 600UI TIAMINA 0,5MG PIRIDOXI…" at bounding box center [782, 294] width 488 height 310
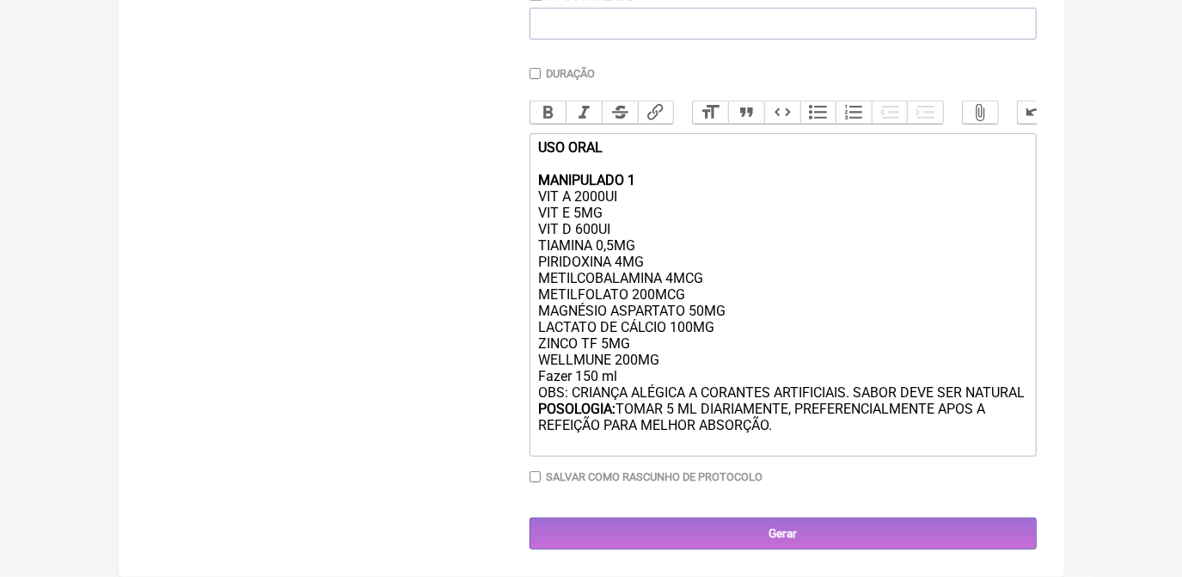
scroll to position [468, 0]
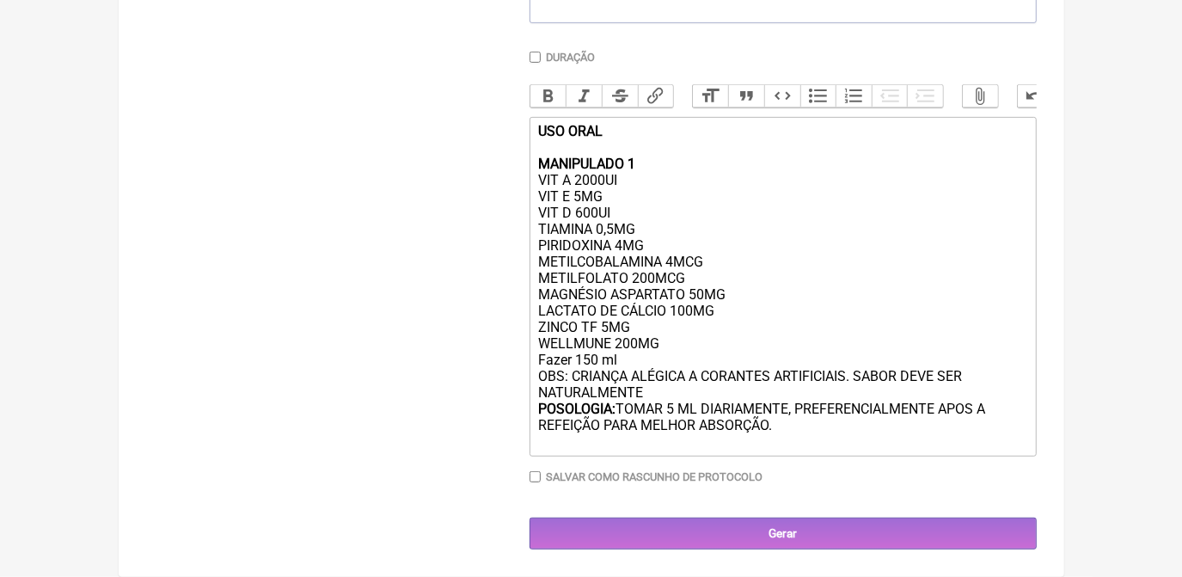
click at [985, 382] on div "USO ORAL MANIPULADO 1 VIT A 2000UI VIT E 5MG VIT D 600UI TIAMINA 0,5MG PIRIDOXI…" at bounding box center [782, 286] width 488 height 327
click at [787, 403] on div "USO ORAL MANIPULADO 1 VIT A 2000UI VIT E 5MG VIT D 600UI TIAMINA 0,5MG PIRIDOXI…" at bounding box center [782, 286] width 488 height 327
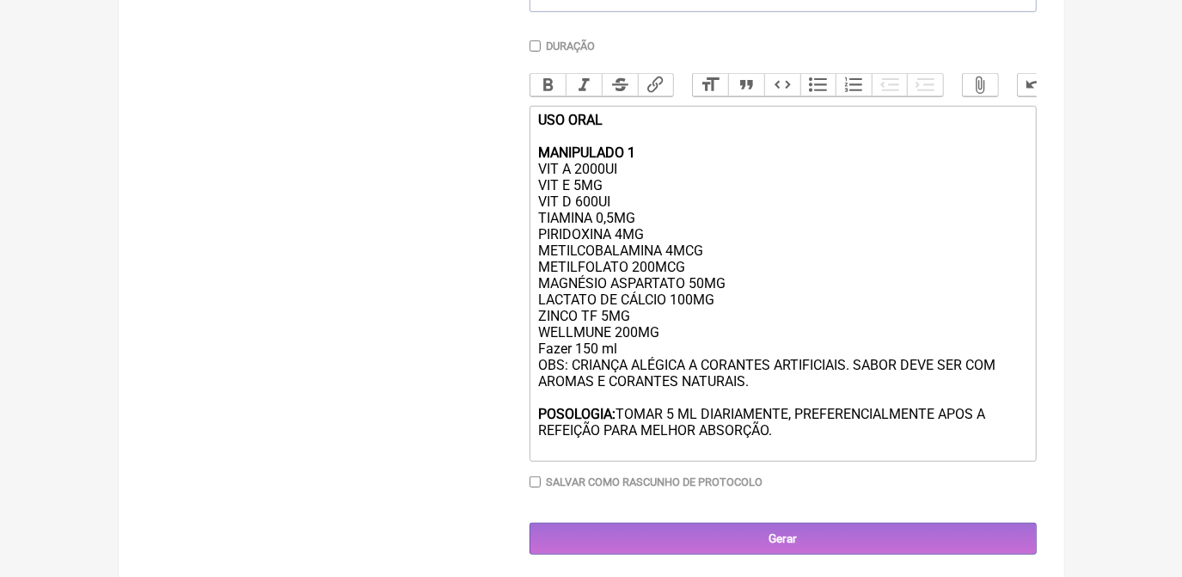
drag, startPoint x: 777, startPoint y: 459, endPoint x: 527, endPoint y: 162, distance: 388.6
click at [527, 162] on form "Buscar Protocolos Formulas Suplementos / Cosméticos Paciente [PERSON_NAME] Tele…" at bounding box center [591, 147] width 890 height 815
copy div "MANIPULADO 1 VIT A 2000UI VIT E 5MG VIT D 600UI TIAMINA 0,5MG PIRIDOXINA 4MG ME…"
click at [692, 411] on div "USO ORAL MANIPULADO 1 VIT A 2000UI VIT E 5MG VIT D 600UI TIAMINA 0,5MG PIRIDOXI…" at bounding box center [782, 283] width 488 height 343
click at [643, 367] on div "USO ORAL MANIPULADO 1 VIT A 2000UI VIT E 5MG VIT D 600UI TIAMINA 0,5MG PIRIDOXI…" at bounding box center [782, 283] width 488 height 343
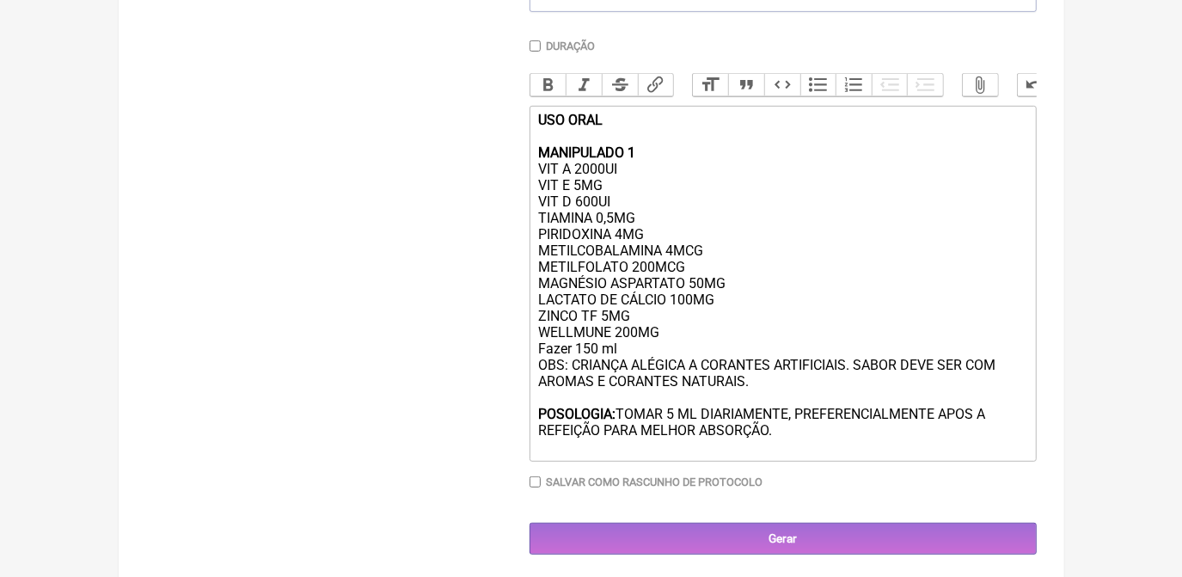
paste trix-editor "<div><strong>USO ORAL<br><br>MANIPULADO 1</strong><br>VIT A 2000UI<br>VIT E 5MG…"
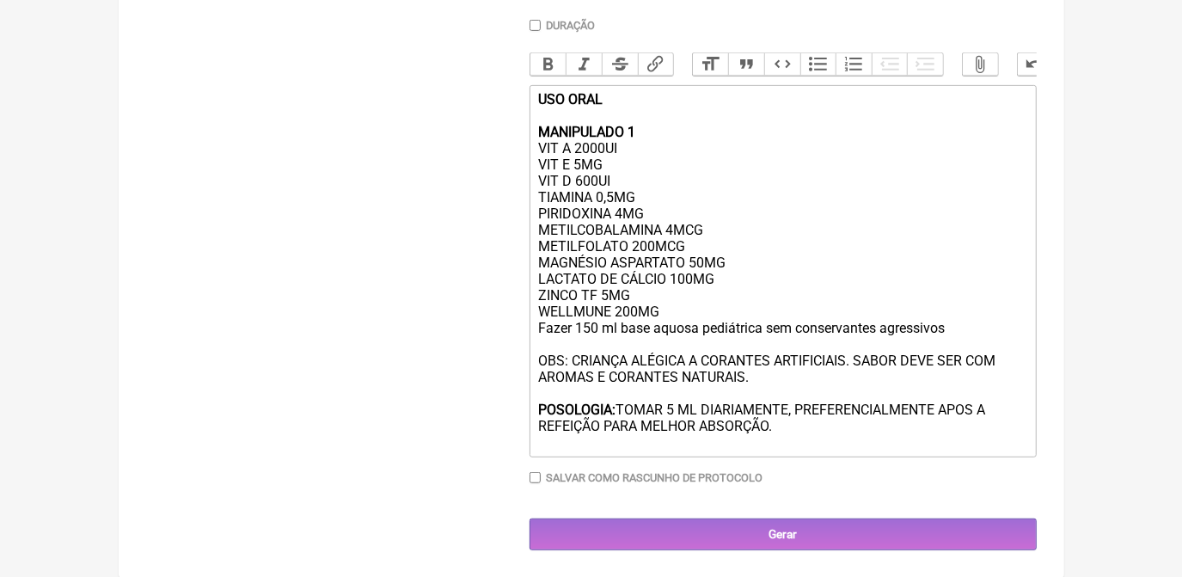
scroll to position [513, 0]
click at [579, 138] on div "USO ORAL MANIPULADO 1 VIT A 2000UI VIT E 5MG VIT D 600UI TIAMINA 0,5MG PIRIDOXI…" at bounding box center [782, 269] width 488 height 359
type trix-editor "<div><strong>USO ORAL<br><br>MANIPULADO 1</strong><br>VIT A 1000UI<br>VIT E 5MG…"
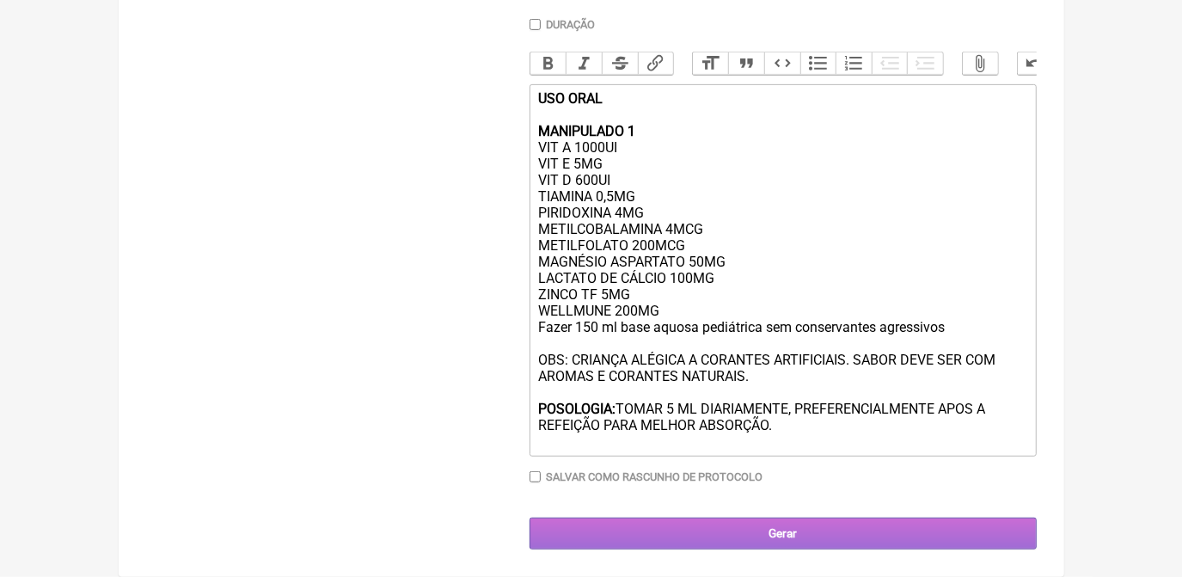
click at [827, 531] on input "Gerar" at bounding box center [782, 533] width 507 height 32
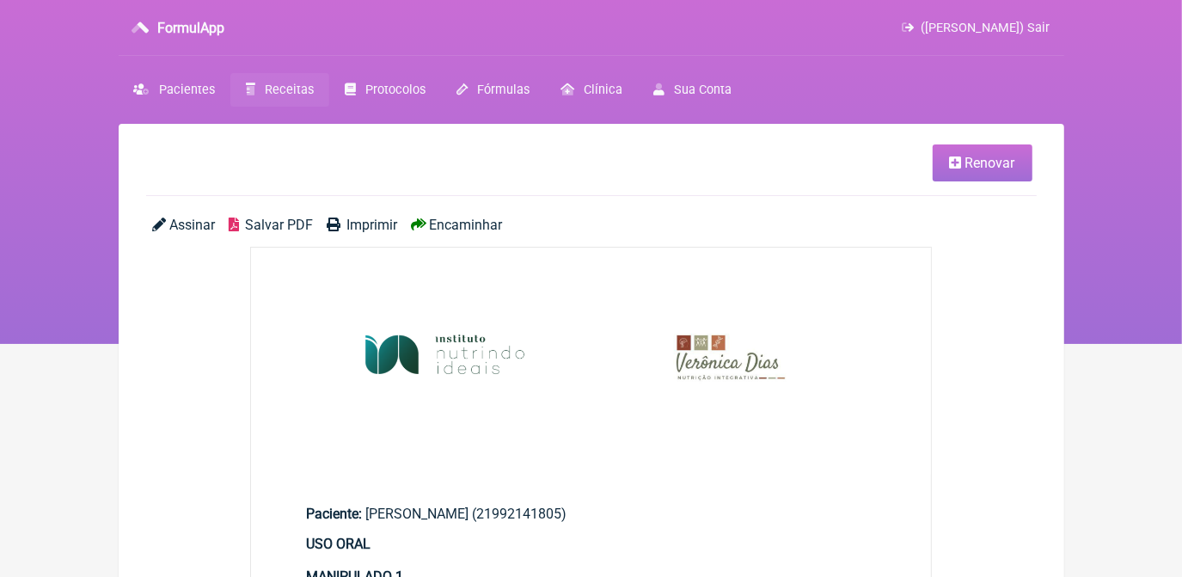
click at [254, 220] on span "Salvar PDF" at bounding box center [279, 225] width 68 height 16
